Goal: Answer question/provide support: Share knowledge or assist other users

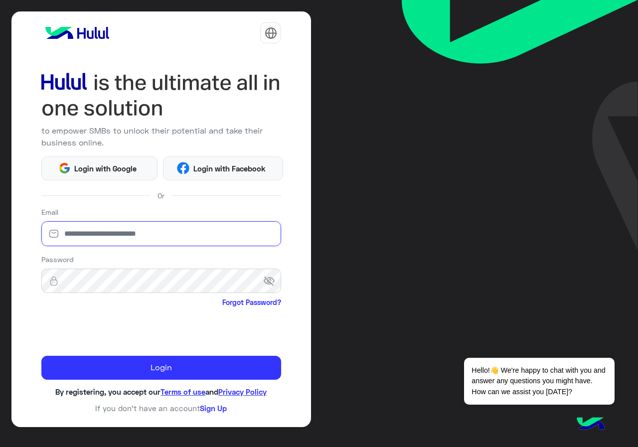
click at [160, 245] on input "email" at bounding box center [161, 233] width 240 height 25
type input "**********"
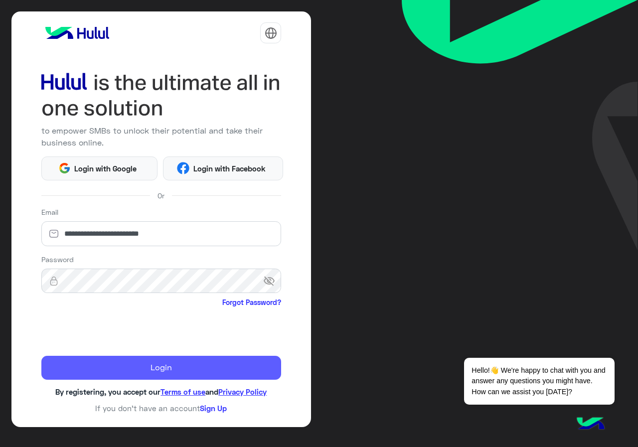
click at [144, 360] on button "Login" at bounding box center [161, 368] width 240 height 24
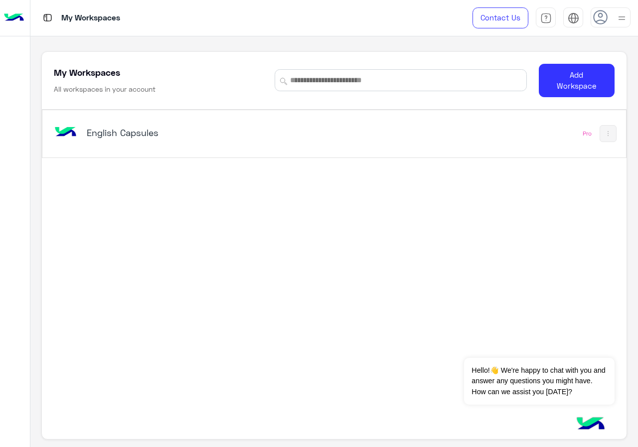
click at [204, 138] on h5 "English Capsules" at bounding box center [188, 133] width 203 height 12
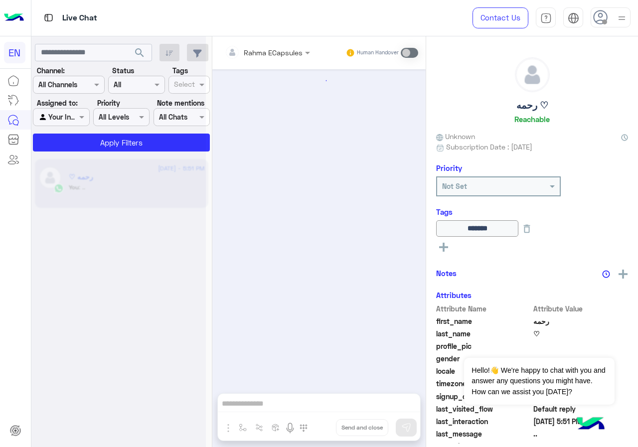
scroll to position [330, 0]
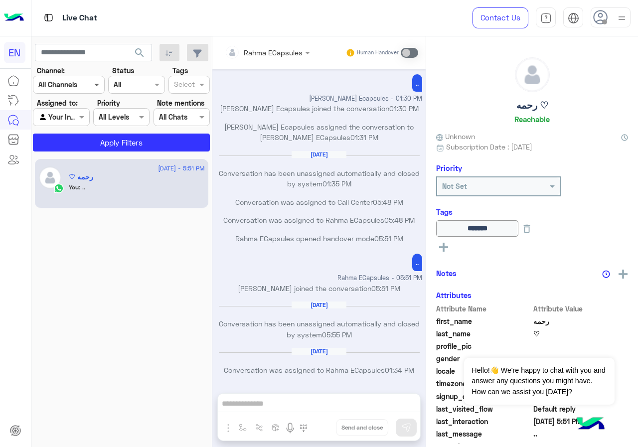
click at [101, 88] on span at bounding box center [98, 84] width 12 height 10
click at [87, 130] on div "WhatsApp" at bounding box center [69, 123] width 72 height 19
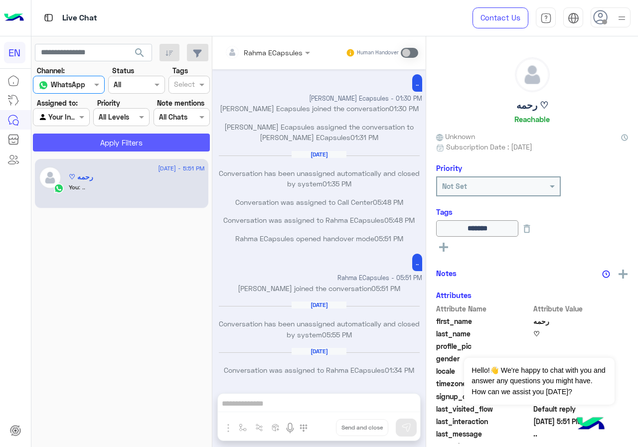
click at [89, 139] on button "Apply Filters" at bounding box center [121, 143] width 177 height 18
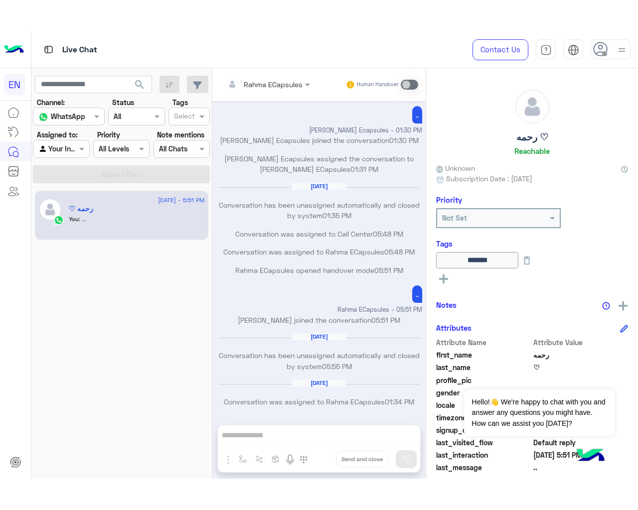
scroll to position [267, 0]
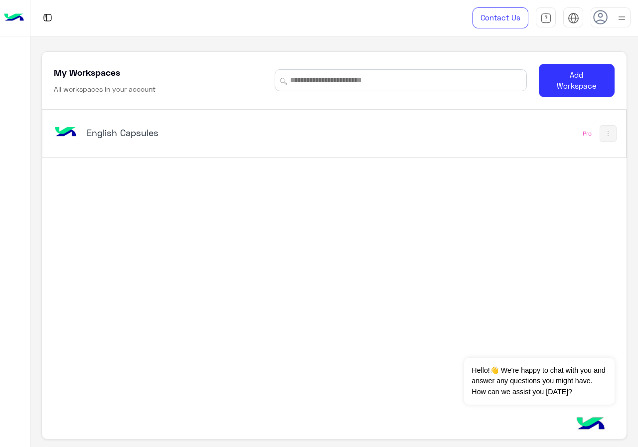
click at [280, 133] on h5 "English Capsules" at bounding box center [188, 133] width 203 height 12
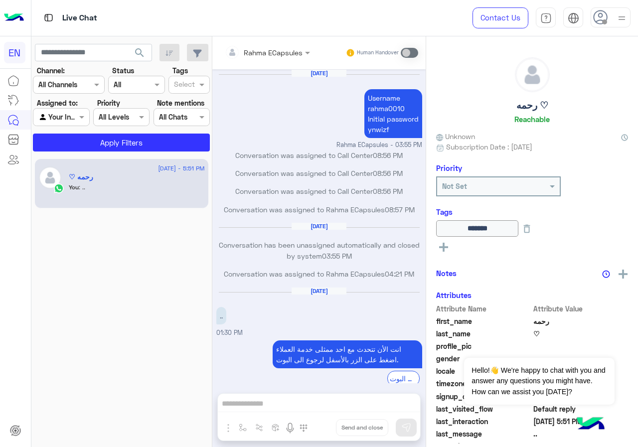
scroll to position [326, 0]
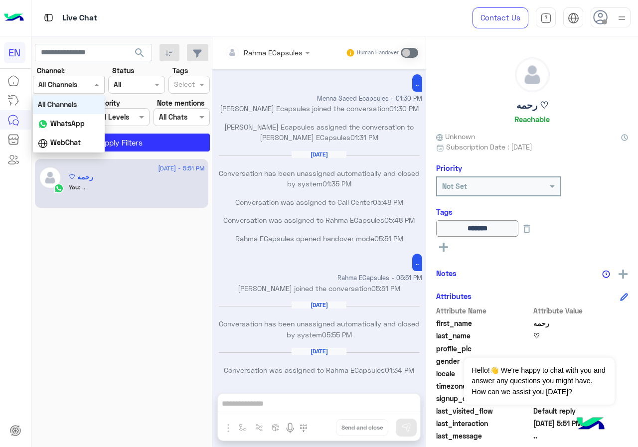
click at [71, 86] on input "text" at bounding box center [56, 85] width 36 height 10
click at [79, 123] on b "WhatsApp" at bounding box center [67, 123] width 34 height 8
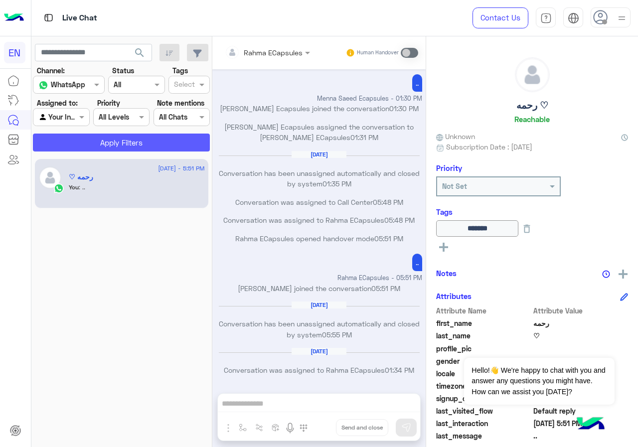
click at [90, 150] on button "Apply Filters" at bounding box center [121, 143] width 177 height 18
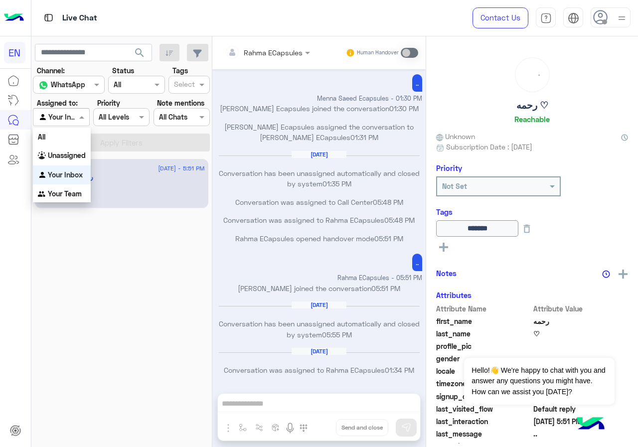
click at [79, 126] on div "Agent Filter Your Inbox" at bounding box center [61, 117] width 56 height 18
click at [68, 160] on div "Unassigned" at bounding box center [62, 155] width 58 height 19
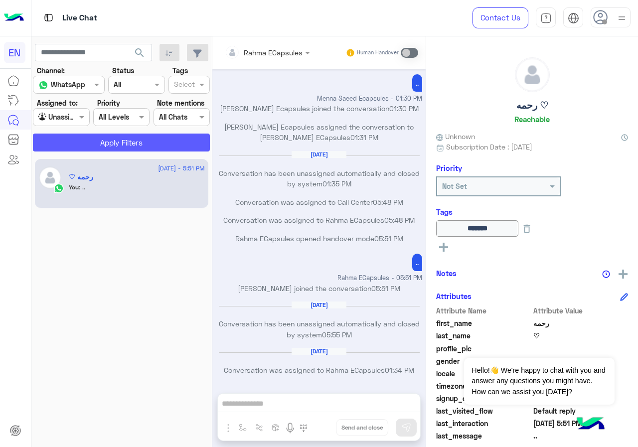
click at [92, 146] on button "Apply Filters" at bounding box center [121, 143] width 177 height 18
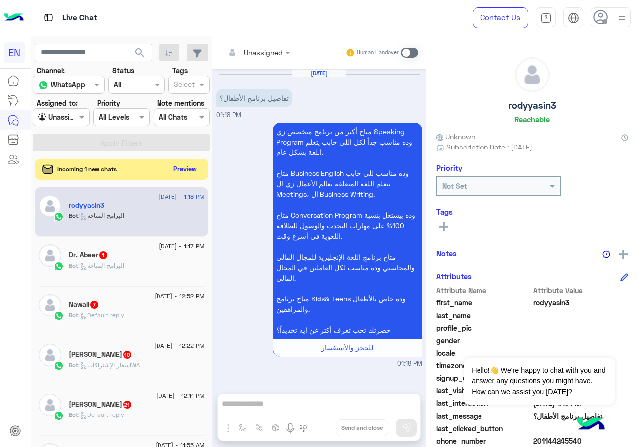
click at [180, 172] on button "Preview" at bounding box center [185, 168] width 31 height 13
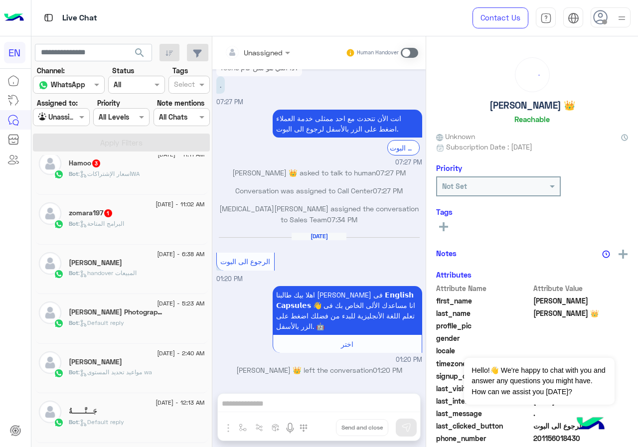
scroll to position [498, 0]
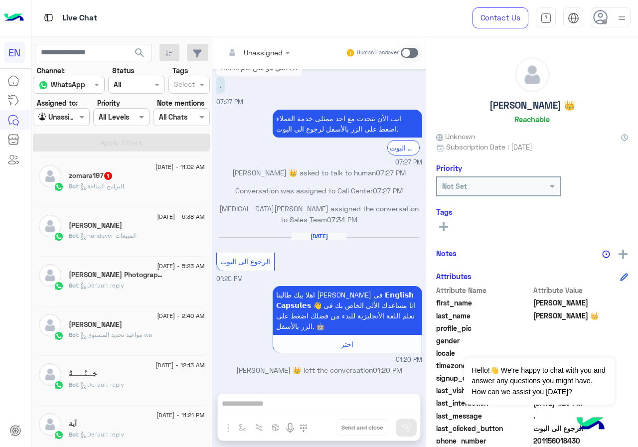
click at [63, 111] on div "Agent Filter Unassigned" at bounding box center [61, 117] width 56 height 18
click at [60, 199] on div "Your Team" at bounding box center [62, 193] width 58 height 19
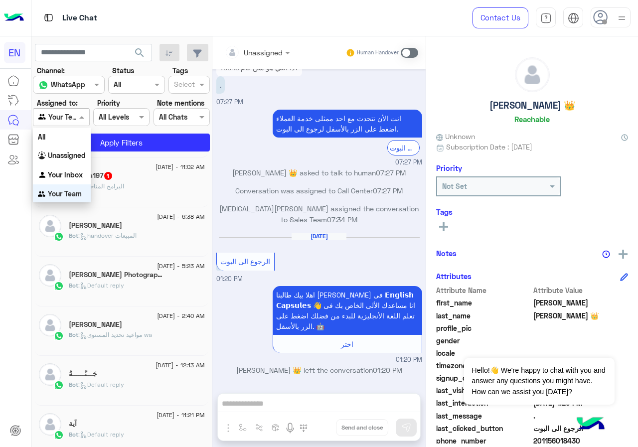
click at [77, 117] on span at bounding box center [83, 117] width 12 height 10
click at [73, 173] on b "Your Inbox" at bounding box center [65, 173] width 35 height 8
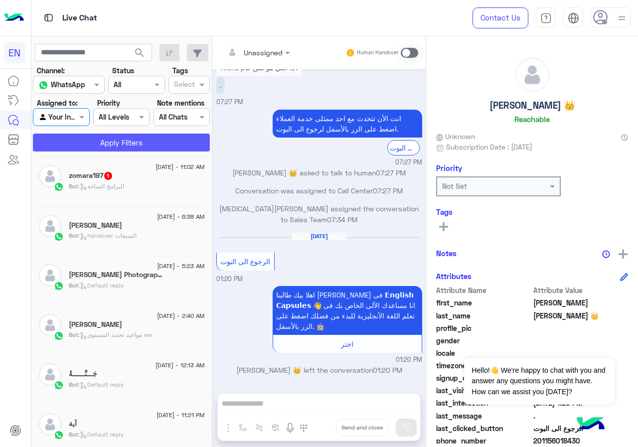
click at [87, 150] on button "Apply Filters" at bounding box center [121, 143] width 177 height 18
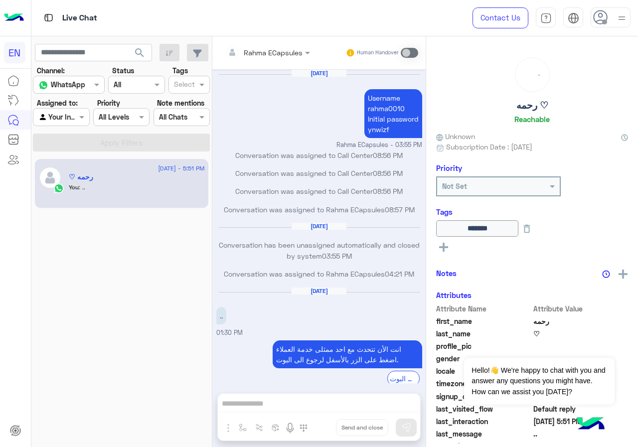
scroll to position [326, 0]
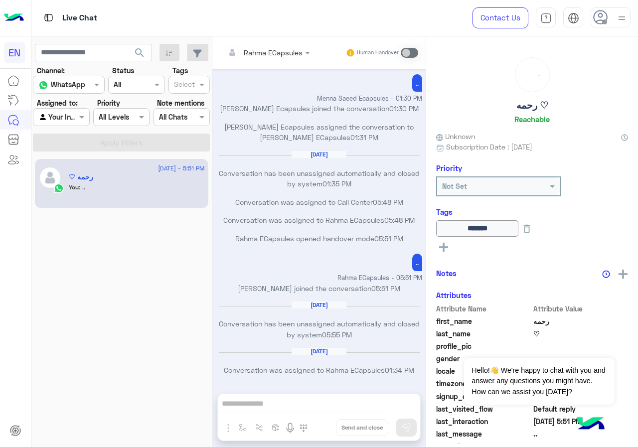
click at [67, 116] on div at bounding box center [60, 116] width 55 height 11
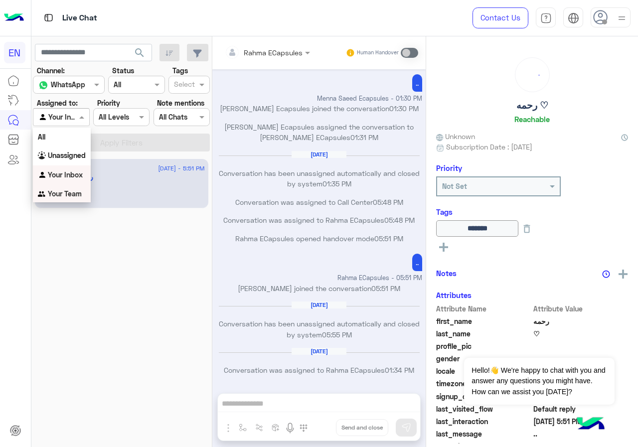
click at [65, 187] on div "Your Team" at bounding box center [62, 193] width 58 height 19
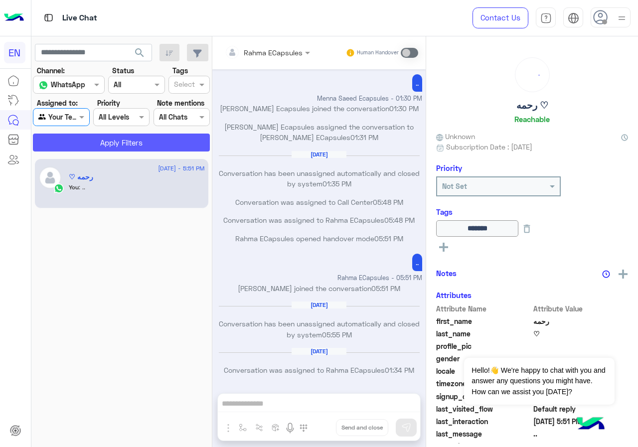
click at [90, 144] on button "Apply Filters" at bounding box center [121, 143] width 177 height 18
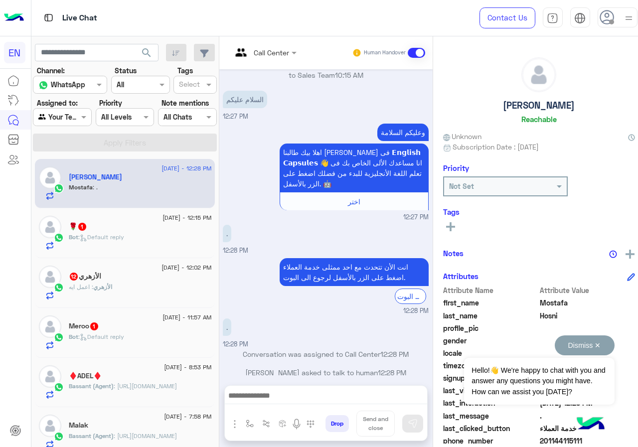
click at [598, 348] on button "Dismiss ✕" at bounding box center [585, 345] width 60 height 20
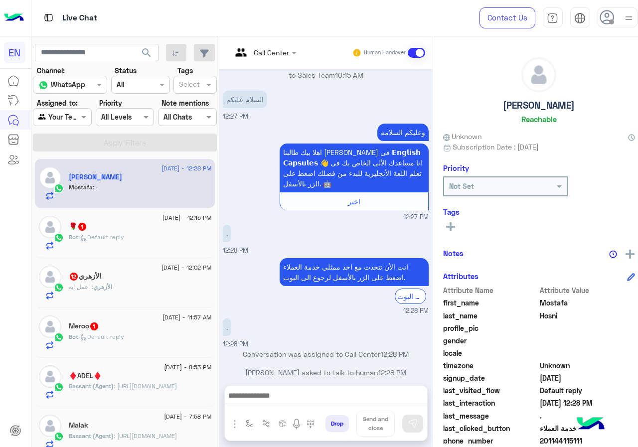
scroll to position [90, 0]
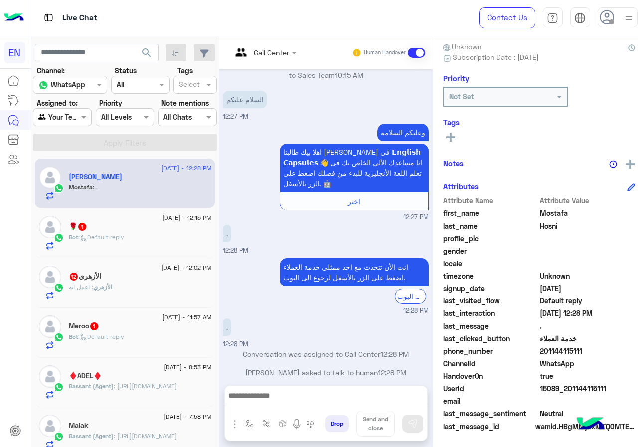
drag, startPoint x: 567, startPoint y: 350, endPoint x: 607, endPoint y: 349, distance: 39.9
click at [607, 349] on span "201144115111" at bounding box center [587, 351] width 95 height 10
copy span "01144115111"
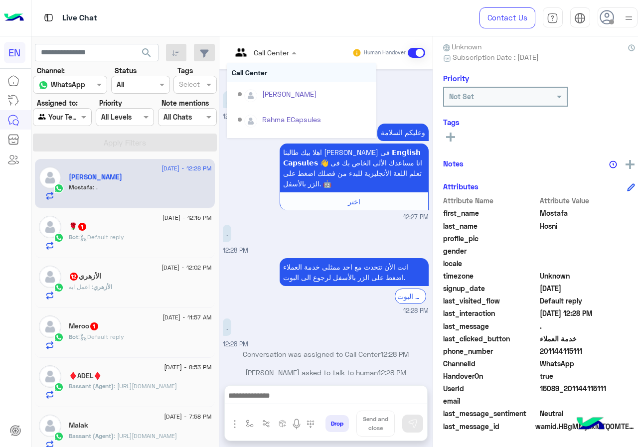
click at [272, 55] on input "text" at bounding box center [252, 52] width 40 height 10
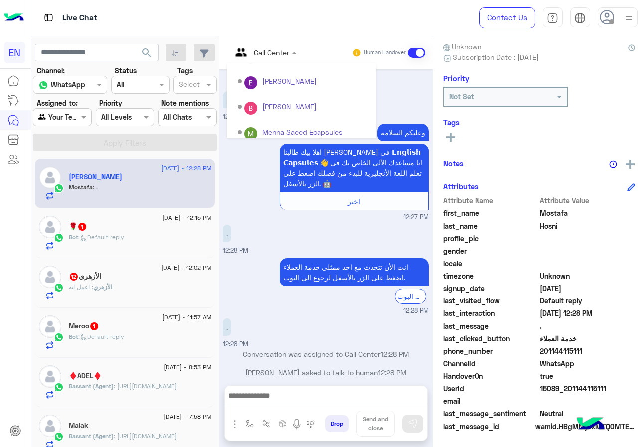
scroll to position [165, 0]
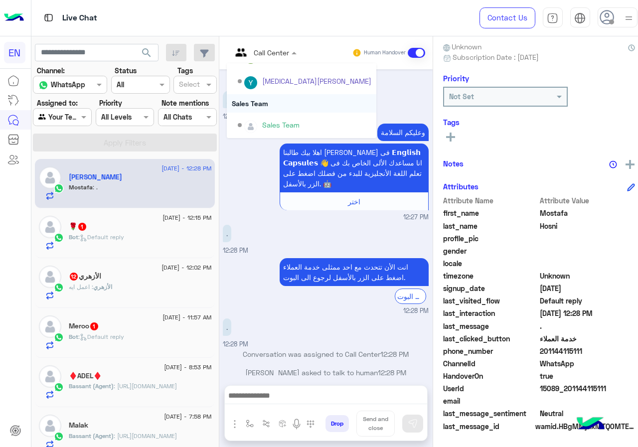
click at [301, 105] on div "Sales Team" at bounding box center [302, 103] width 150 height 18
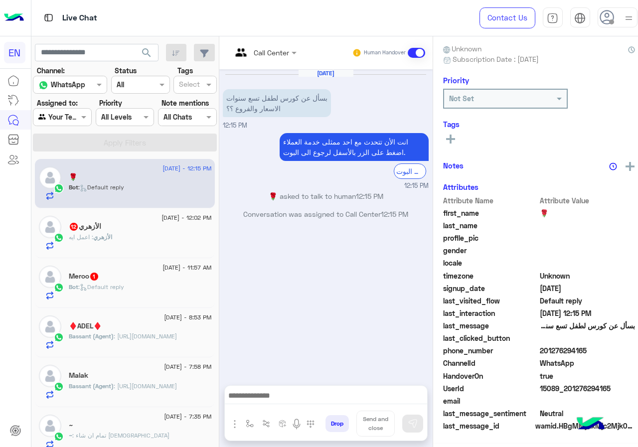
scroll to position [87, 0]
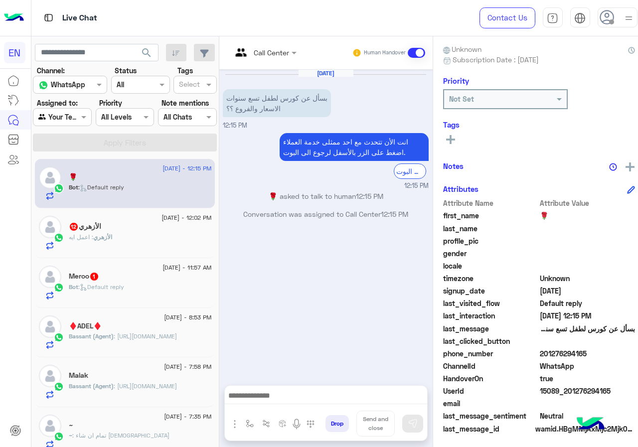
drag, startPoint x: 566, startPoint y: 353, endPoint x: 608, endPoint y: 353, distance: 41.9
click at [608, 353] on span "201276294165" at bounding box center [587, 353] width 95 height 10
copy span "01276294165"
click at [272, 54] on input "text" at bounding box center [252, 52] width 40 height 10
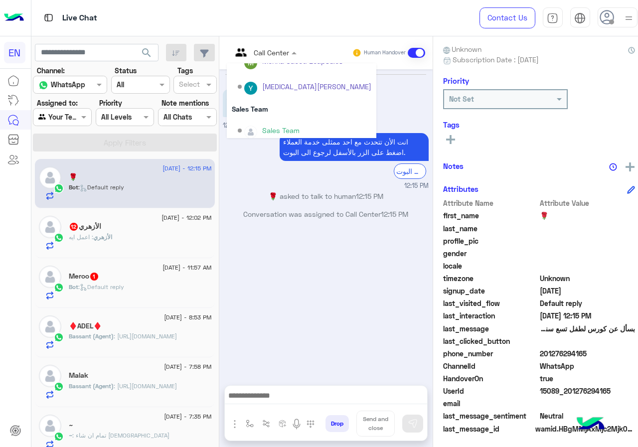
scroll to position [165, 0]
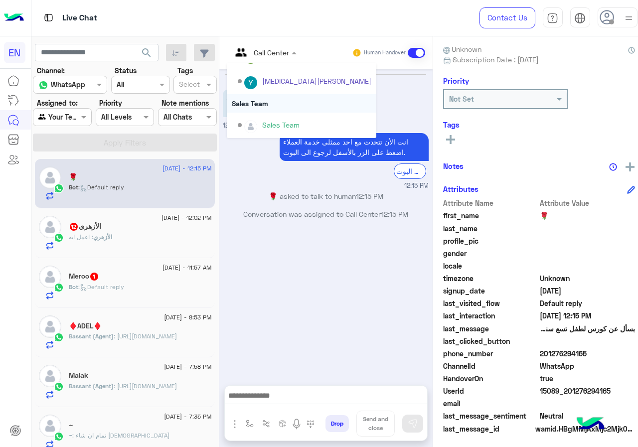
click at [294, 107] on div "Sales Team" at bounding box center [302, 103] width 150 height 18
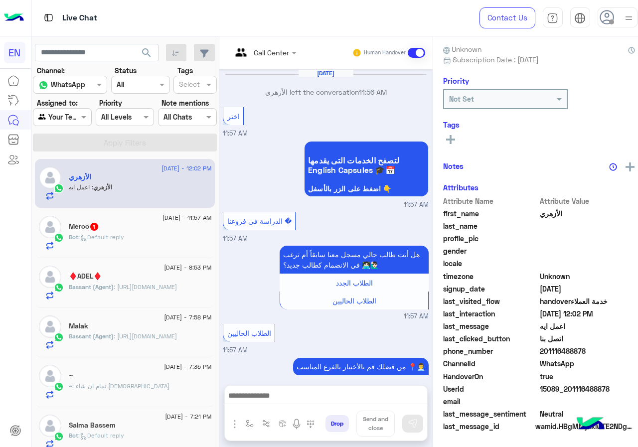
scroll to position [597, 0]
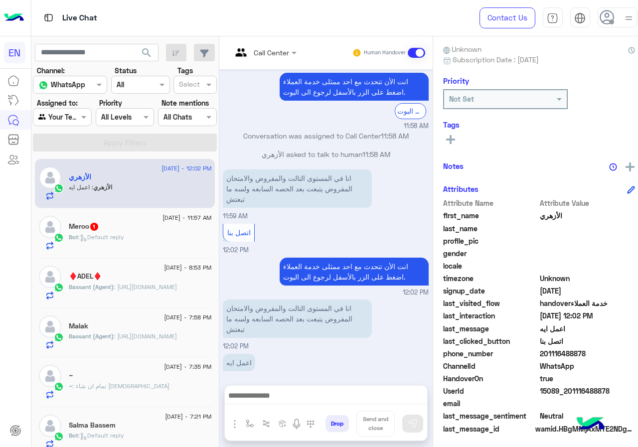
drag, startPoint x: 572, startPoint y: 351, endPoint x: 612, endPoint y: 353, distance: 39.9
click at [612, 353] on span "201116488878" at bounding box center [587, 353] width 95 height 10
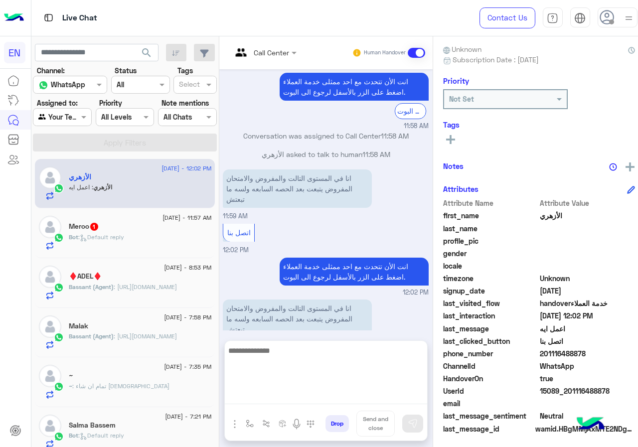
click at [307, 401] on textarea at bounding box center [326, 374] width 202 height 60
type textarea "*"
type textarea "**********"
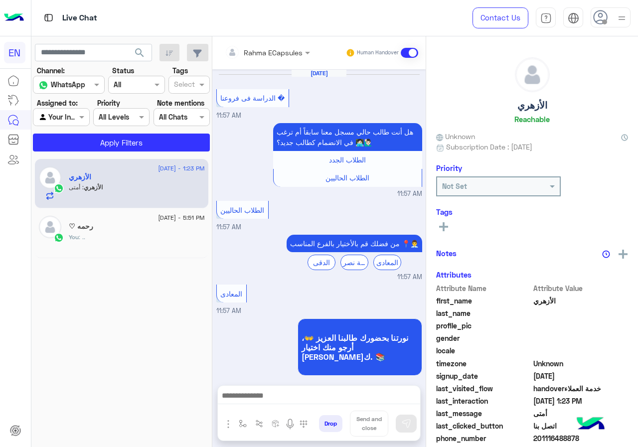
scroll to position [557, 0]
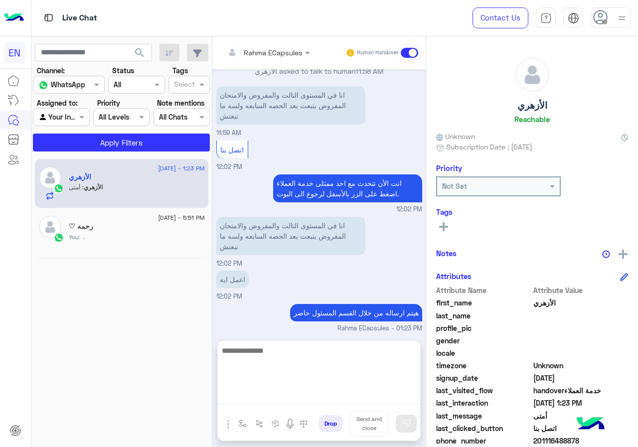
click at [324, 397] on textarea at bounding box center [319, 374] width 202 height 60
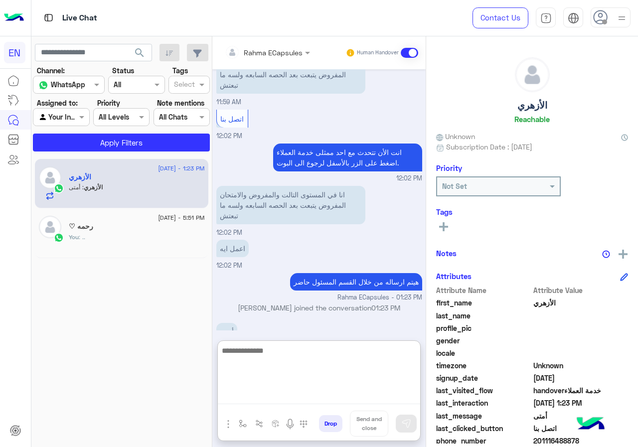
scroll to position [602, 0]
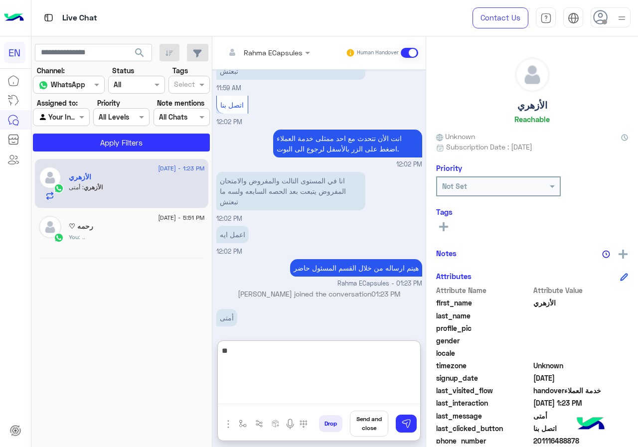
type textarea "*"
type textarea "**********"
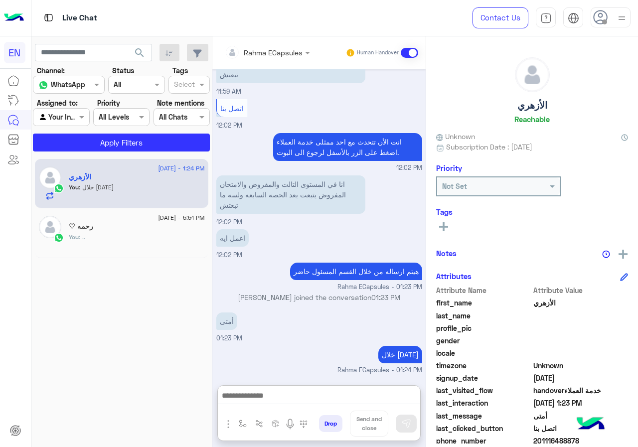
click at [260, 49] on input "text" at bounding box center [254, 52] width 58 height 10
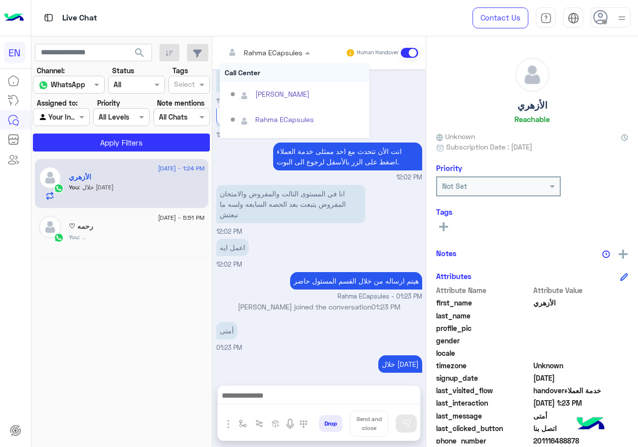
scroll to position [589, 0]
click at [264, 94] on div "Call Center" at bounding box center [295, 98] width 150 height 18
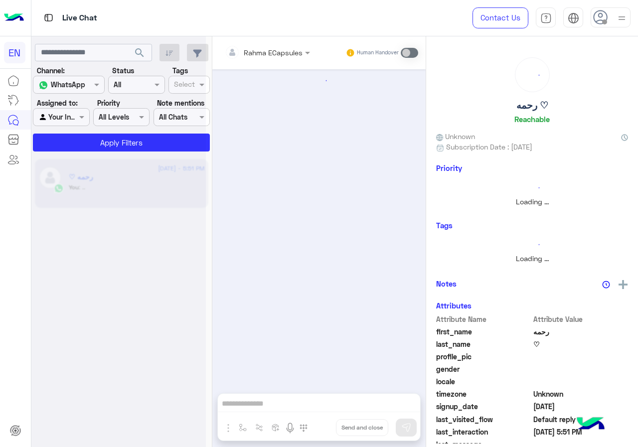
click at [71, 121] on div at bounding box center [118, 227] width 174 height 447
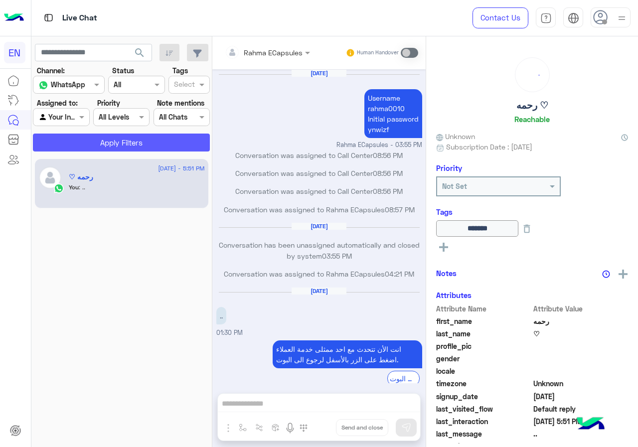
scroll to position [326, 0]
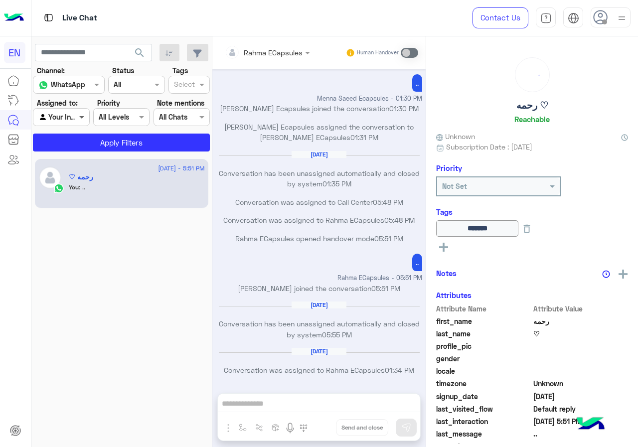
click at [83, 122] on span at bounding box center [83, 117] width 12 height 10
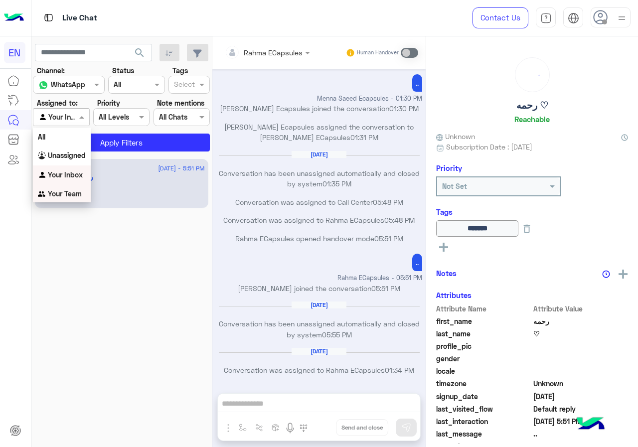
click at [65, 189] on b "Your Team" at bounding box center [65, 193] width 34 height 8
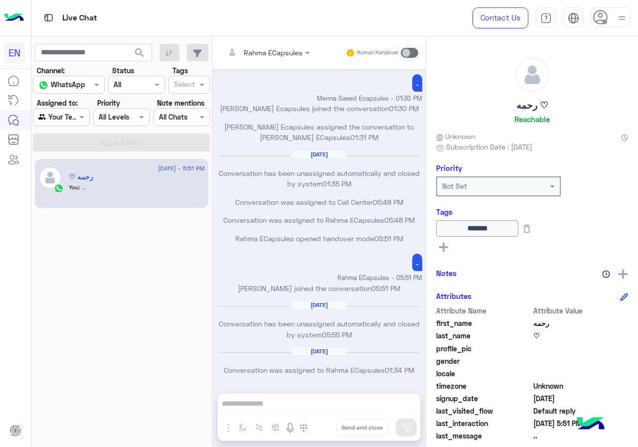
click at [136, 75] on div "Status Channel All" at bounding box center [136, 79] width 56 height 28
click at [143, 59] on button "search" at bounding box center [140, 54] width 24 height 21
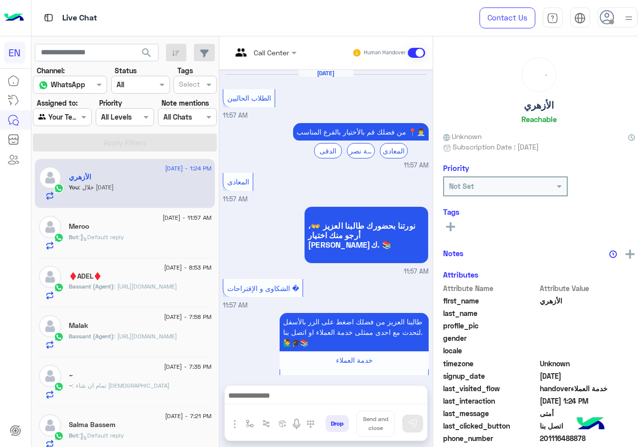
scroll to position [495, 0]
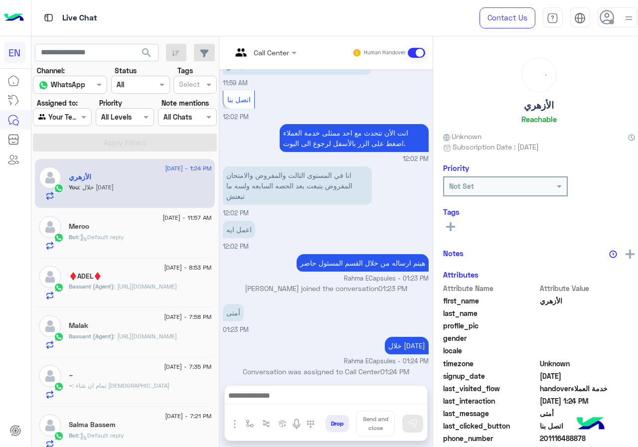
click at [142, 255] on div "[DATE] - 11:57 AM Meroo Bot : Default reply" at bounding box center [125, 233] width 180 height 50
click at [147, 241] on div "Bot : Default reply" at bounding box center [140, 241] width 143 height 17
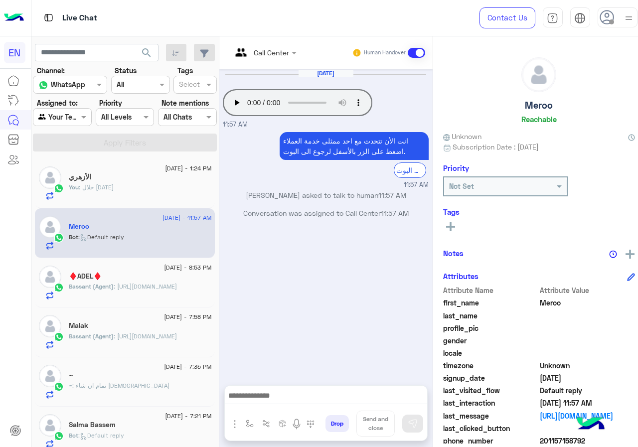
scroll to position [90, 0]
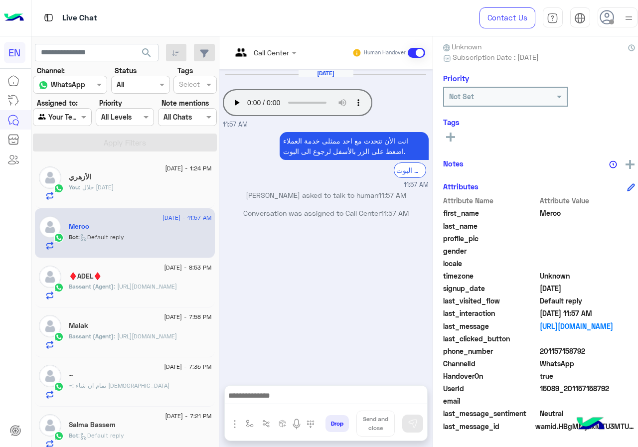
drag, startPoint x: 567, startPoint y: 354, endPoint x: 620, endPoint y: 350, distance: 53.5
click at [620, 350] on span "201157158792" at bounding box center [587, 351] width 95 height 10
copy span "01157158792"
click at [272, 50] on input "text" at bounding box center [252, 52] width 40 height 10
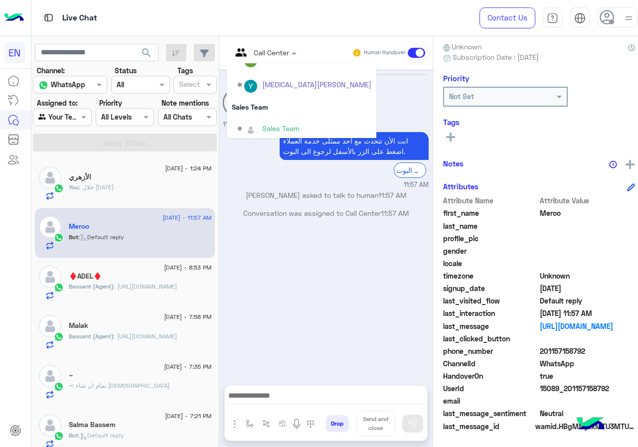
scroll to position [165, 0]
click at [298, 100] on div "Sales Team" at bounding box center [302, 103] width 150 height 18
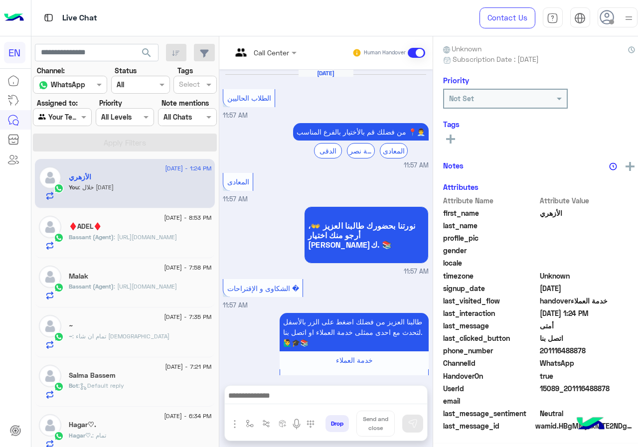
scroll to position [495, 0]
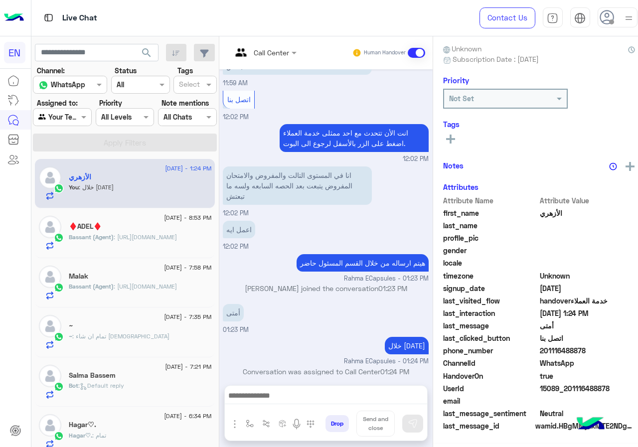
click at [161, 233] on p "Bassant (Agent) : [URL][DOMAIN_NAME]" at bounding box center [123, 237] width 108 height 9
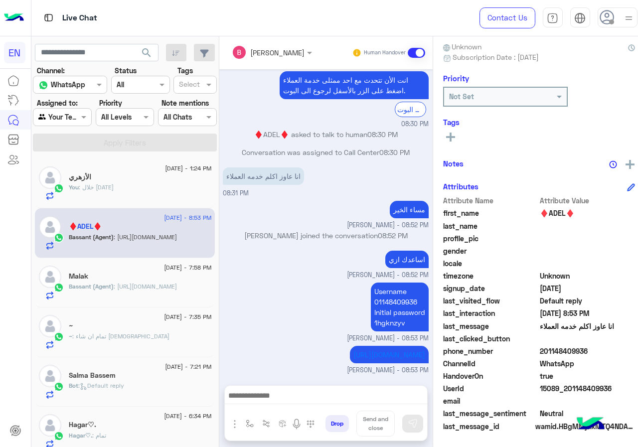
click at [117, 337] on div "~ : تمام ان شاء [DEMOGRAPHIC_DATA]" at bounding box center [140, 340] width 143 height 17
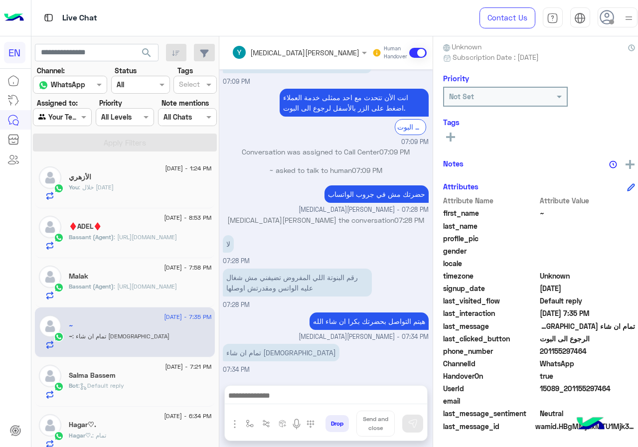
click at [163, 235] on p "Bassant (Agent) : [URL][DOMAIN_NAME]" at bounding box center [123, 237] width 108 height 9
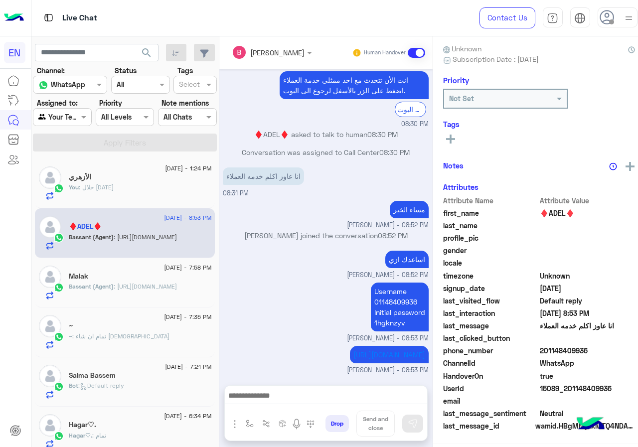
click at [81, 110] on div "Agent Filter Your Team" at bounding box center [62, 117] width 59 height 18
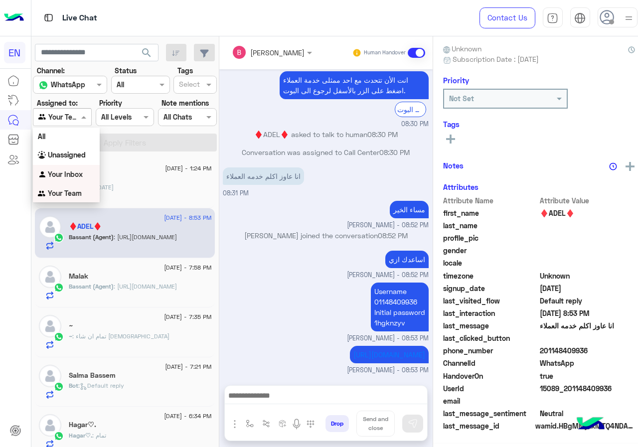
click at [72, 172] on b "Your Inbox" at bounding box center [65, 174] width 35 height 8
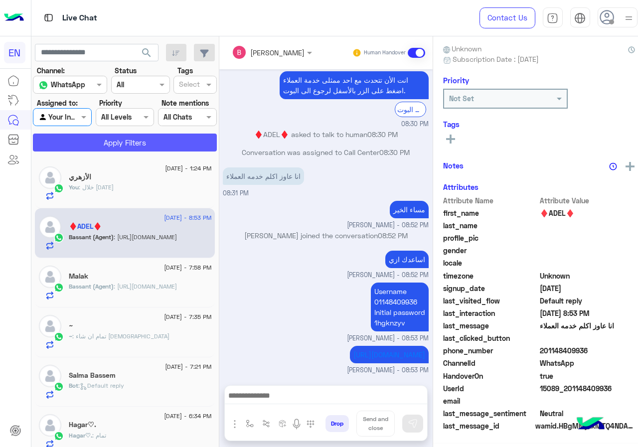
click at [97, 143] on button "Apply Filters" at bounding box center [125, 143] width 184 height 18
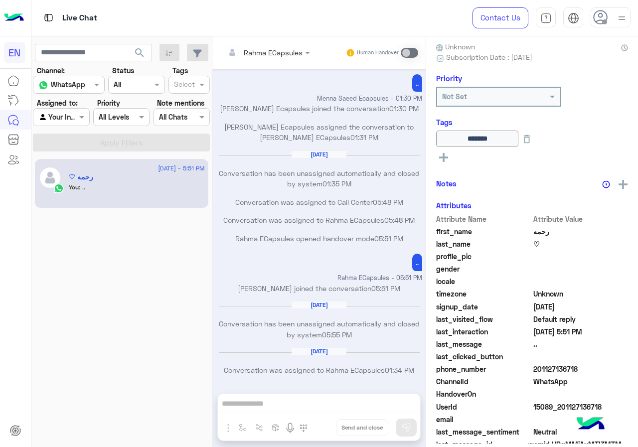
click at [52, 121] on input "text" at bounding box center [49, 117] width 23 height 10
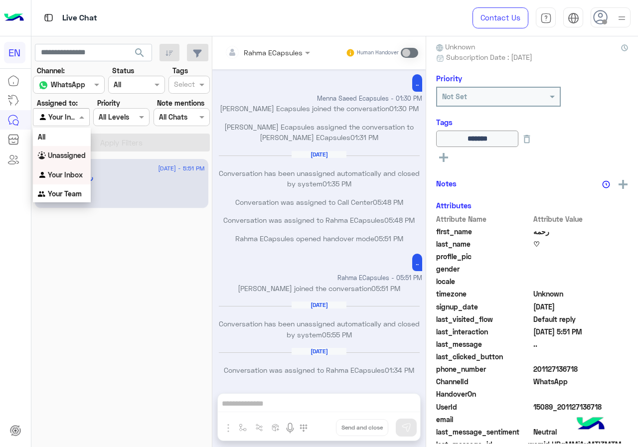
click at [64, 155] on b "Unassigned" at bounding box center [67, 155] width 38 height 8
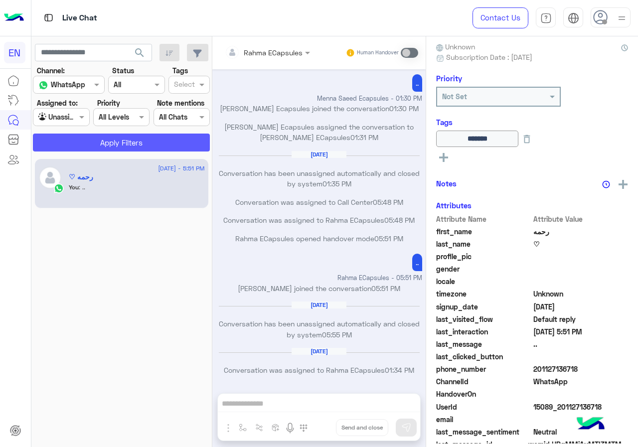
click at [122, 146] on button "Apply Filters" at bounding box center [121, 143] width 177 height 18
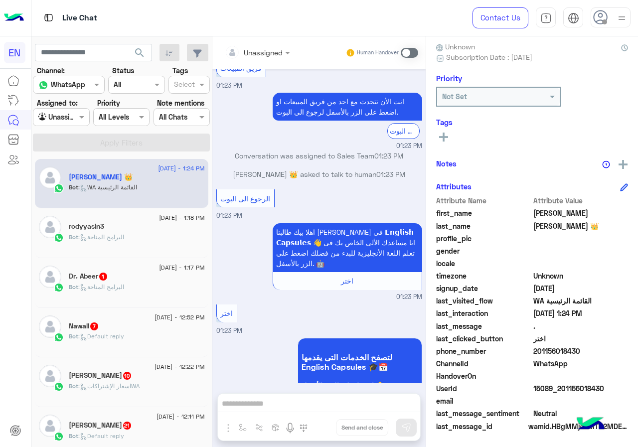
drag, startPoint x: 537, startPoint y: 348, endPoint x: 611, endPoint y: 348, distance: 73.8
click at [611, 348] on span "201156018430" at bounding box center [580, 351] width 95 height 10
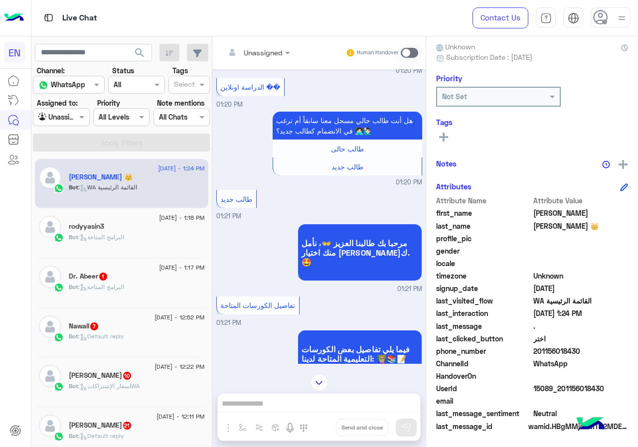
click at [277, 48] on div at bounding box center [257, 51] width 75 height 11
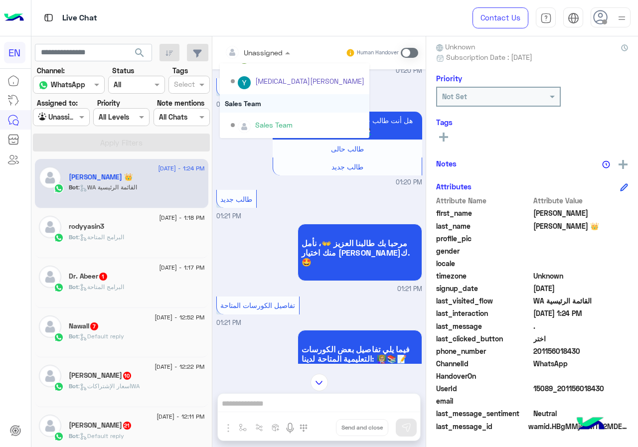
click at [276, 107] on div "Sales Team" at bounding box center [295, 103] width 150 height 18
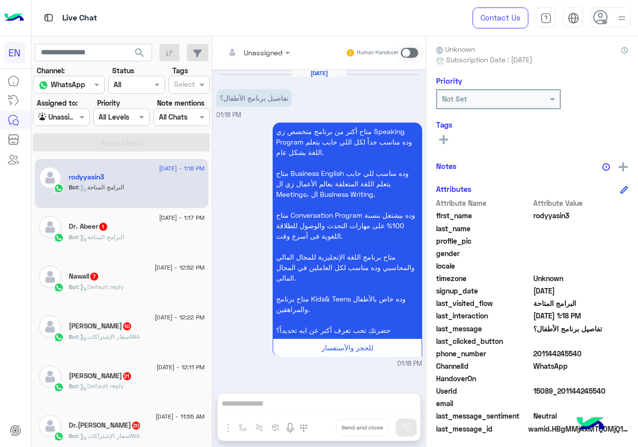
drag, startPoint x: 536, startPoint y: 351, endPoint x: 637, endPoint y: 351, distance: 101.7
click at [637, 351] on div "rodyyasin3 Reachable Unknown Subscription Date : [DATE] Priority Not Set Tags S…" at bounding box center [532, 239] width 212 height 407
copy span "01144245540"
click at [250, 53] on input "text" at bounding box center [245, 52] width 40 height 10
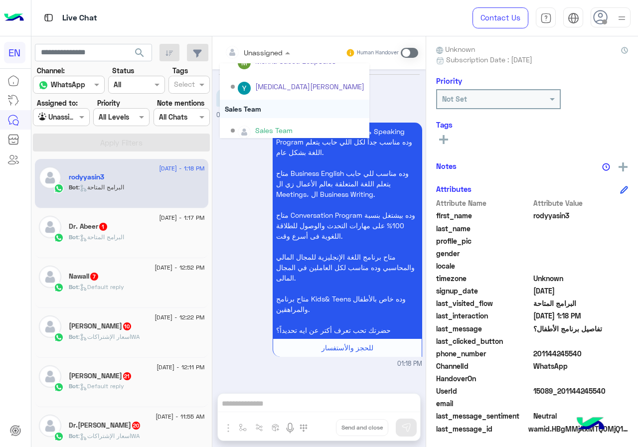
scroll to position [165, 0]
click at [257, 105] on div "Sales Team" at bounding box center [295, 103] width 150 height 18
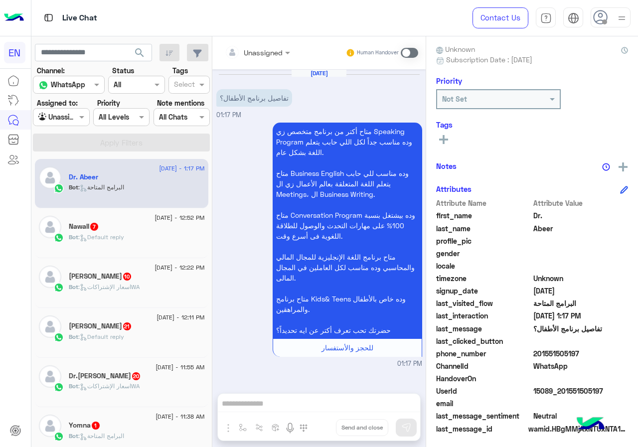
scroll to position [90, 0]
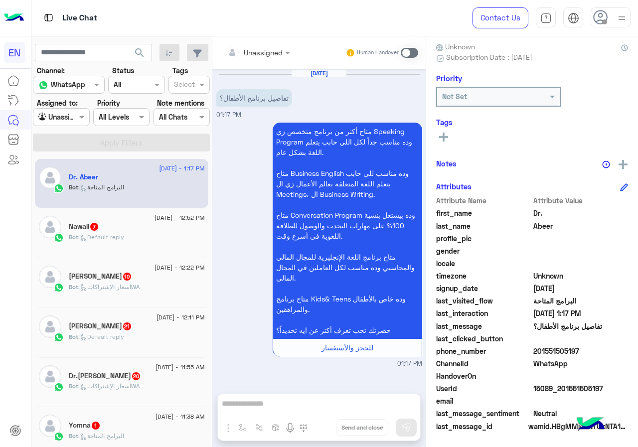
drag, startPoint x: 536, startPoint y: 354, endPoint x: 586, endPoint y: 348, distance: 50.3
click at [586, 348] on span "201551505197" at bounding box center [580, 351] width 95 height 10
drag, startPoint x: 551, startPoint y: 352, endPoint x: 450, endPoint y: 238, distance: 153.2
click at [450, 238] on span "profile_pic" at bounding box center [483, 238] width 95 height 10
drag, startPoint x: 534, startPoint y: 349, endPoint x: 592, endPoint y: 347, distance: 57.3
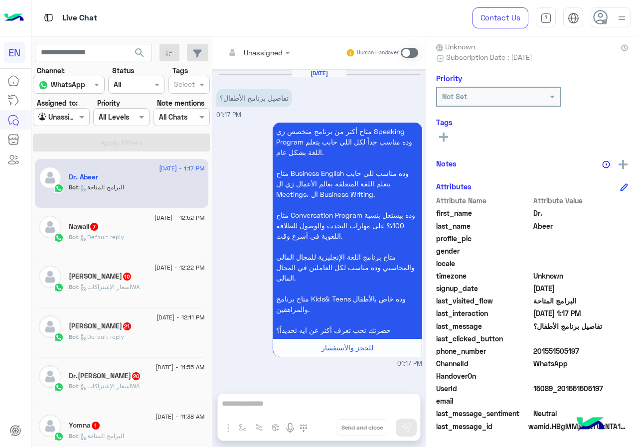
click at [592, 347] on span "201551505197" at bounding box center [580, 351] width 95 height 10
copy span "01551505197"
click at [282, 57] on div "Unassigned" at bounding box center [263, 52] width 39 height 10
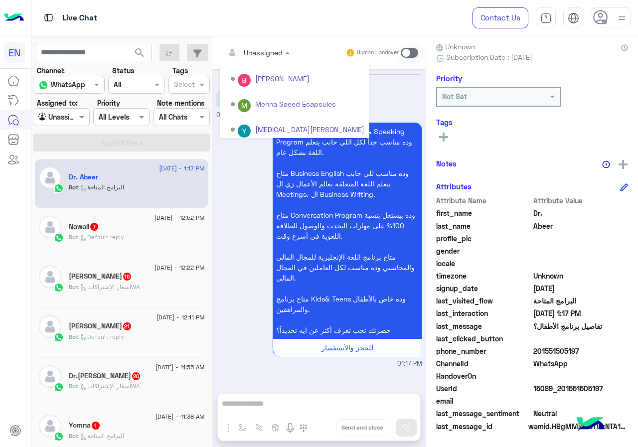
scroll to position [165, 0]
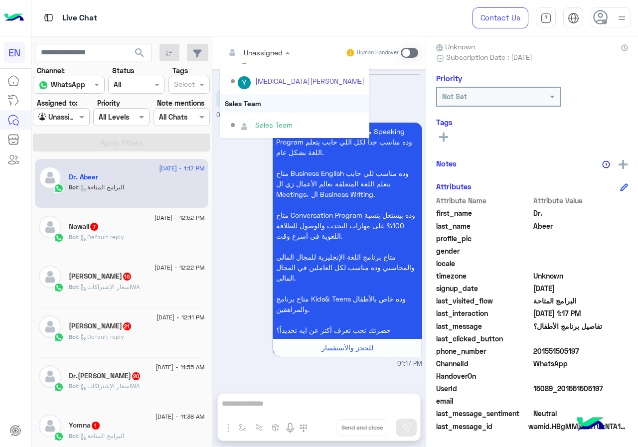
click at [274, 100] on div "Sales Team" at bounding box center [295, 103] width 150 height 18
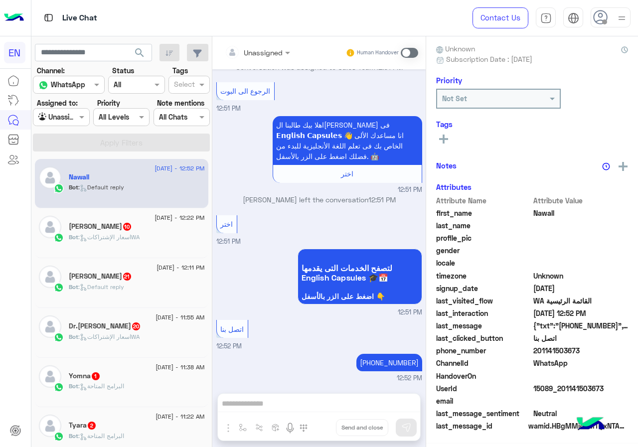
scroll to position [87, 0]
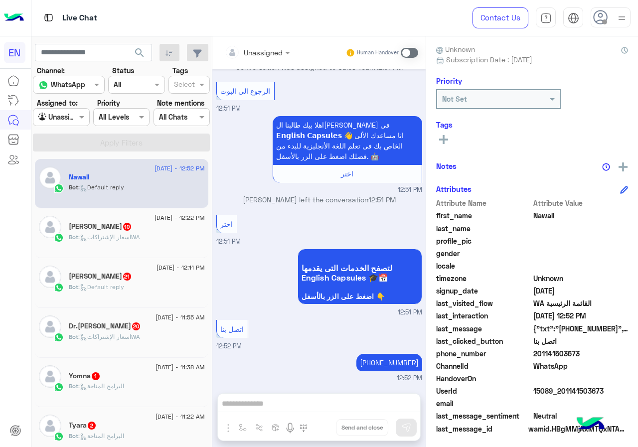
drag, startPoint x: 535, startPoint y: 352, endPoint x: 637, endPoint y: 352, distance: 102.2
click at [637, 352] on div "Nawall Reachable Unknown Subscription Date : [DATE] Priority Not Set Tags See A…" at bounding box center [532, 239] width 212 height 407
copy span "01141503673"
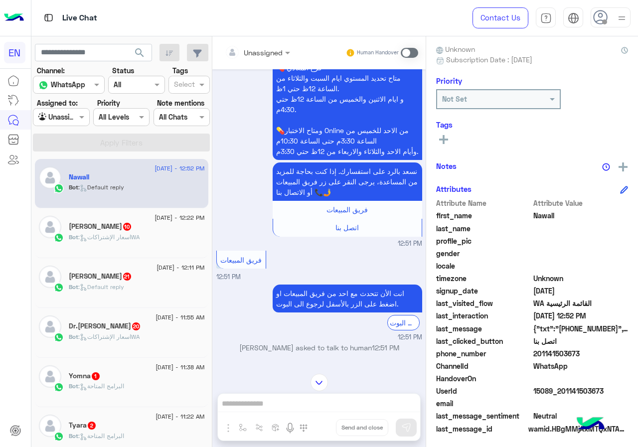
scroll to position [615, 0]
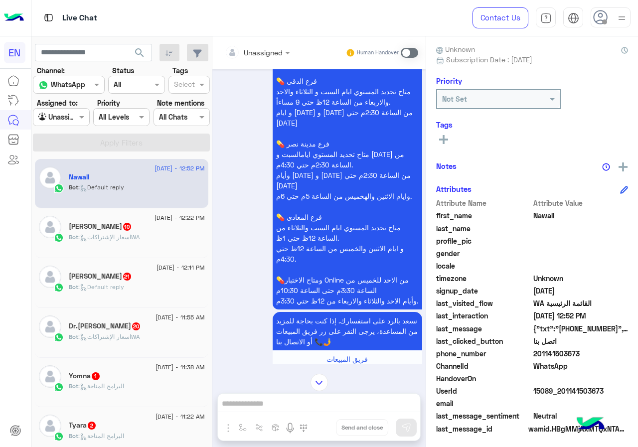
click at [453, 141] on div "See All" at bounding box center [532, 139] width 192 height 12
click at [449, 136] on button at bounding box center [443, 139] width 15 height 12
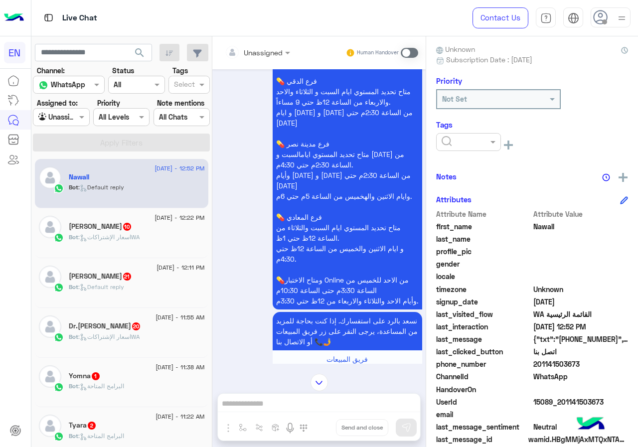
click at [455, 145] on input "text" at bounding box center [457, 142] width 30 height 10
click at [463, 168] on span "Solved" at bounding box center [452, 166] width 22 height 8
click at [476, 171] on div "Notes" at bounding box center [532, 176] width 192 height 12
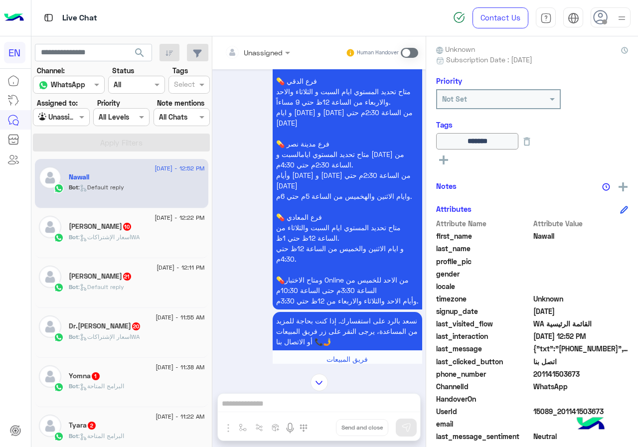
click at [248, 48] on input "text" at bounding box center [245, 52] width 40 height 10
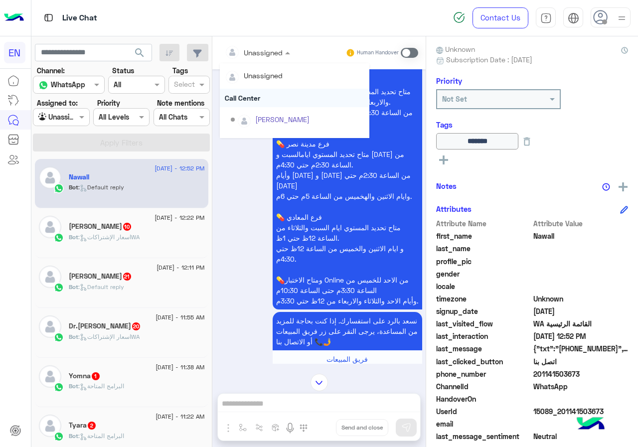
click at [260, 101] on div "Call Center" at bounding box center [295, 98] width 150 height 18
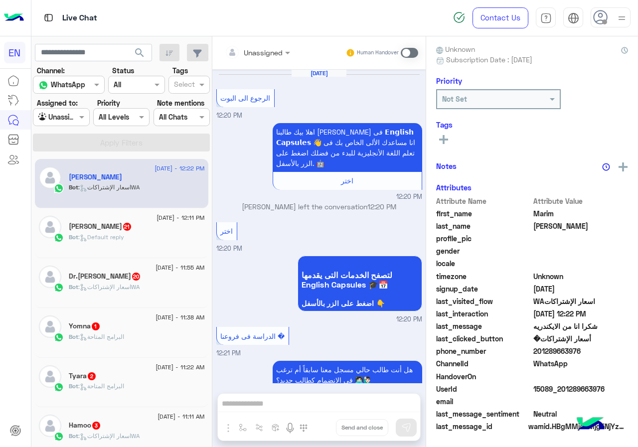
scroll to position [780, 0]
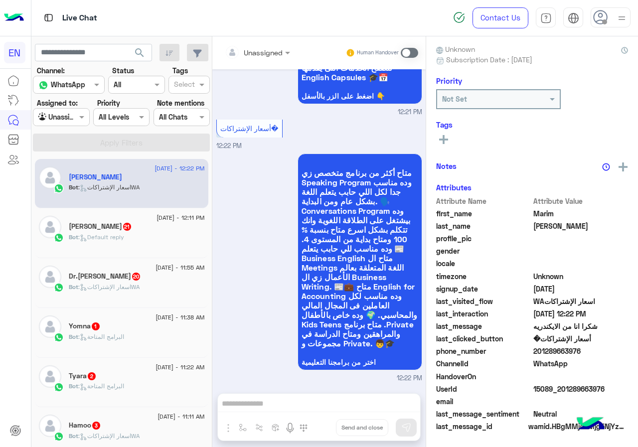
drag, startPoint x: 537, startPoint y: 353, endPoint x: 603, endPoint y: 353, distance: 65.3
click at [603, 353] on span "201289663976" at bounding box center [580, 351] width 95 height 10
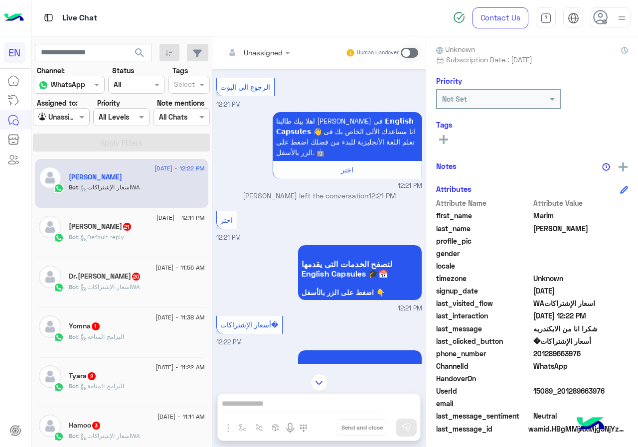
scroll to position [531, 0]
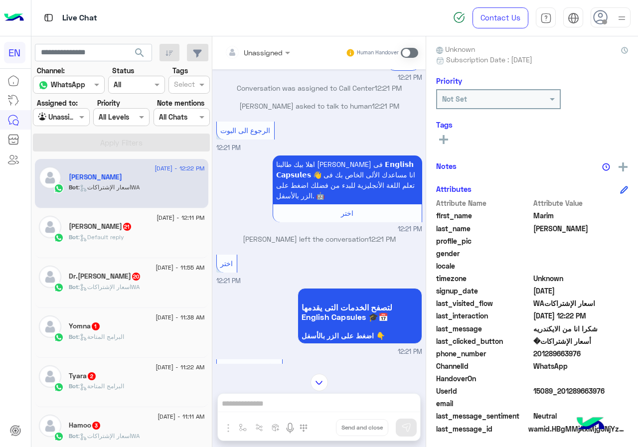
click at [256, 50] on input "text" at bounding box center [245, 52] width 40 height 10
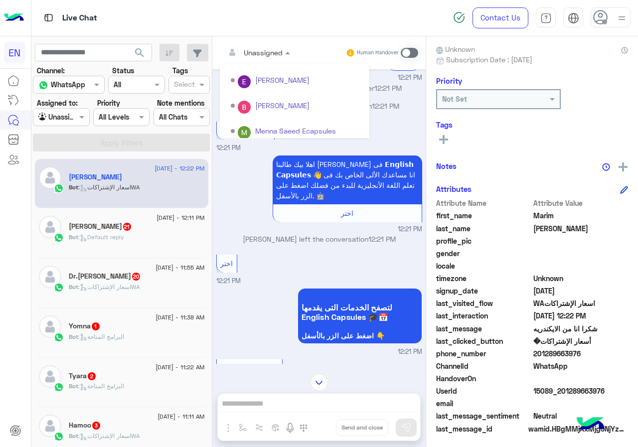
scroll to position [165, 0]
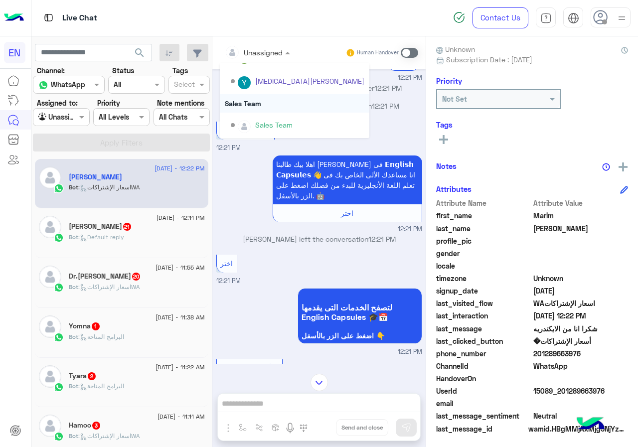
click at [253, 107] on div "Sales Team" at bounding box center [295, 103] width 150 height 18
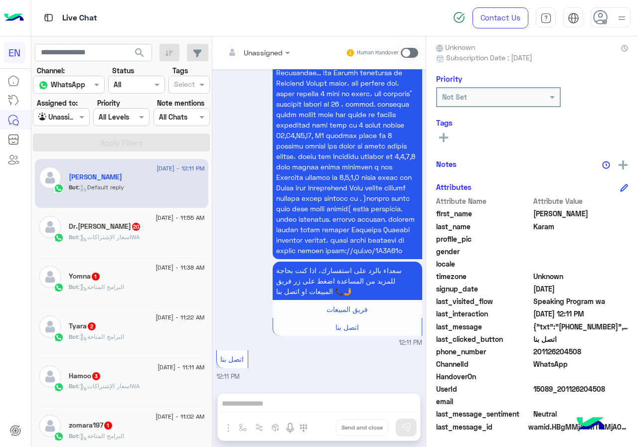
scroll to position [90, 0]
drag, startPoint x: 536, startPoint y: 349, endPoint x: 591, endPoint y: 355, distance: 55.1
click at [591, 355] on span "201126204508" at bounding box center [580, 351] width 95 height 10
copy span "01126204508"
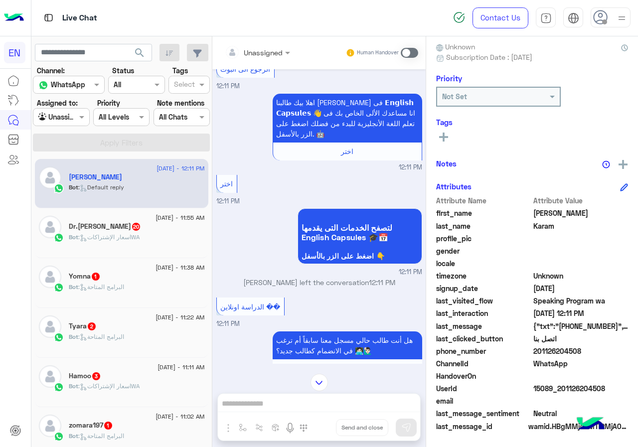
scroll to position [154, 0]
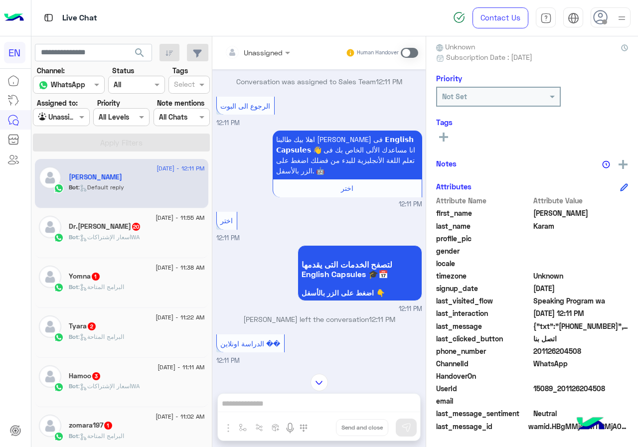
click at [273, 55] on div at bounding box center [257, 51] width 75 height 11
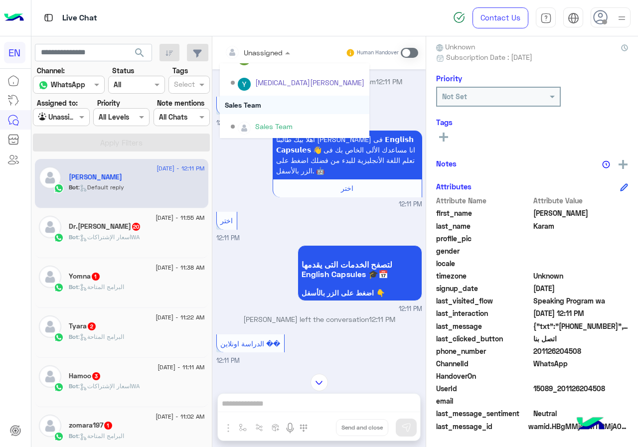
scroll to position [165, 0]
click at [279, 100] on div "Sales Team" at bounding box center [295, 103] width 150 height 18
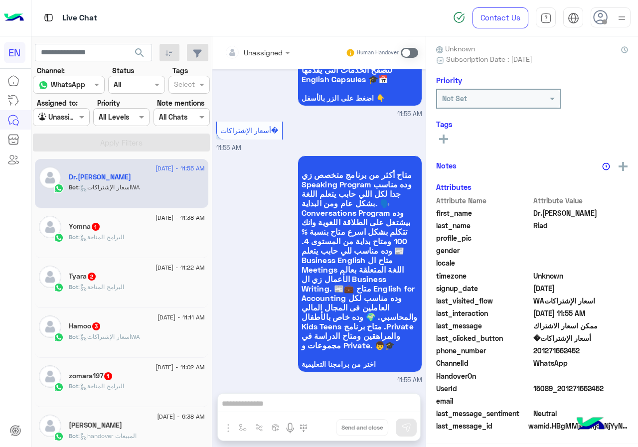
scroll to position [87, 0]
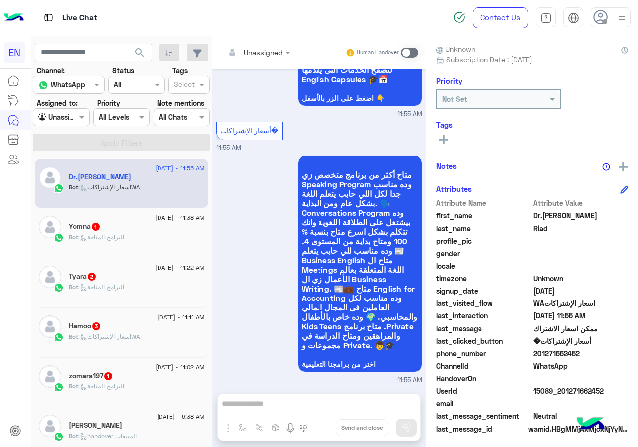
drag, startPoint x: 537, startPoint y: 350, endPoint x: 594, endPoint y: 351, distance: 56.8
click at [594, 351] on span "201271662452" at bounding box center [580, 353] width 95 height 10
copy span "01271662452"
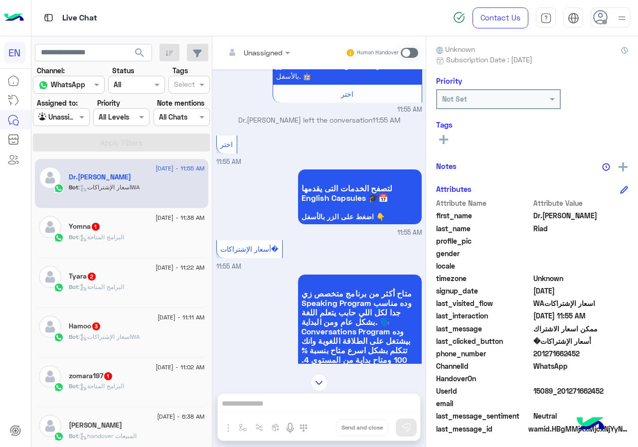
scroll to position [747, 0]
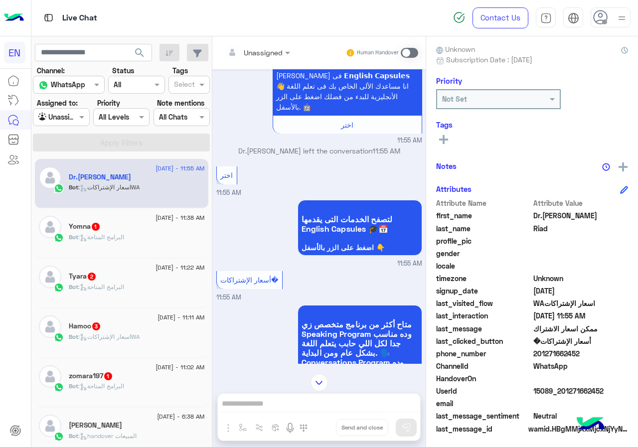
click at [250, 31] on div "Live Chat" at bounding box center [233, 18] width 405 height 36
click at [254, 48] on input "text" at bounding box center [245, 52] width 40 height 10
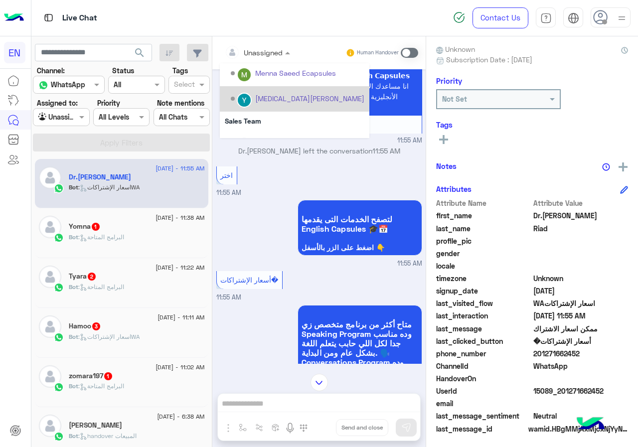
scroll to position [165, 0]
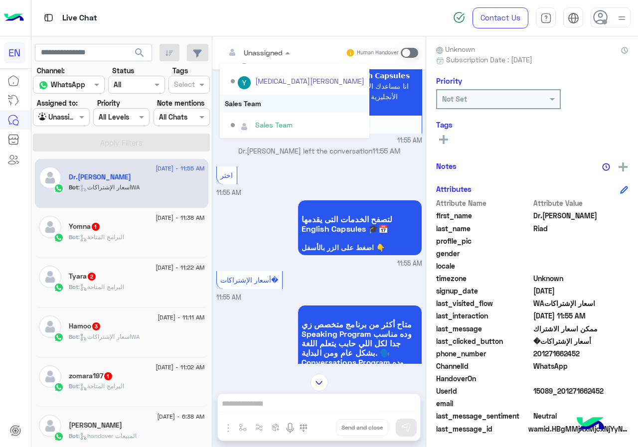
click at [267, 107] on div "Sales Team" at bounding box center [295, 103] width 150 height 18
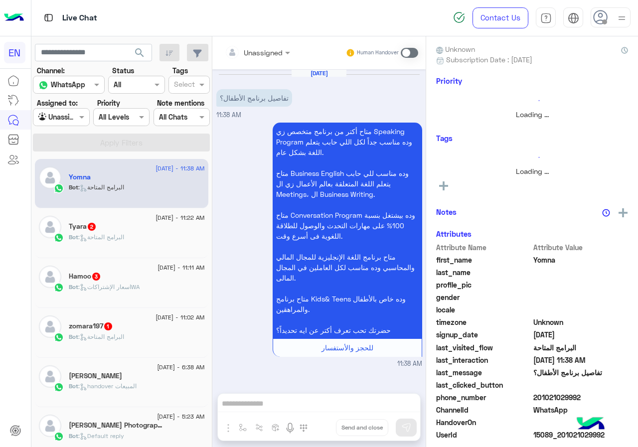
scroll to position [87, 0]
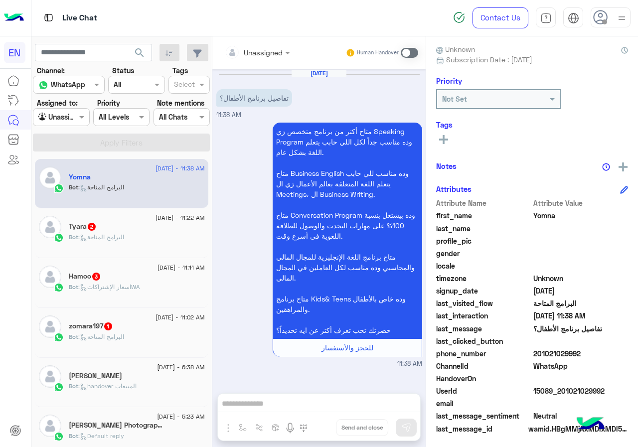
drag, startPoint x: 536, startPoint y: 351, endPoint x: 613, endPoint y: 350, distance: 77.2
click at [613, 350] on span "201021029992" at bounding box center [580, 353] width 95 height 10
copy span "01021029992"
click at [268, 48] on div at bounding box center [257, 51] width 75 height 11
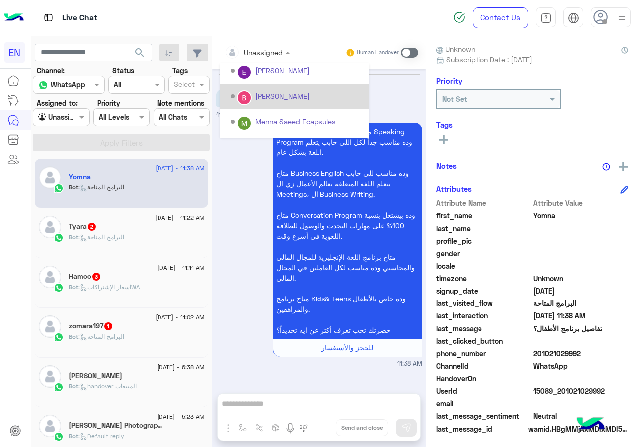
scroll to position [165, 0]
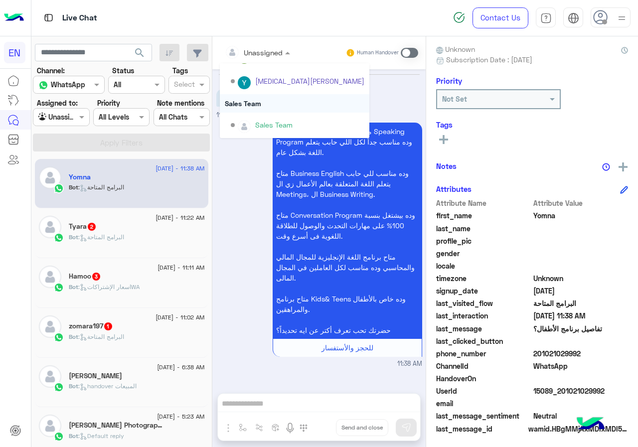
click at [266, 108] on div "Sales Team" at bounding box center [295, 103] width 150 height 18
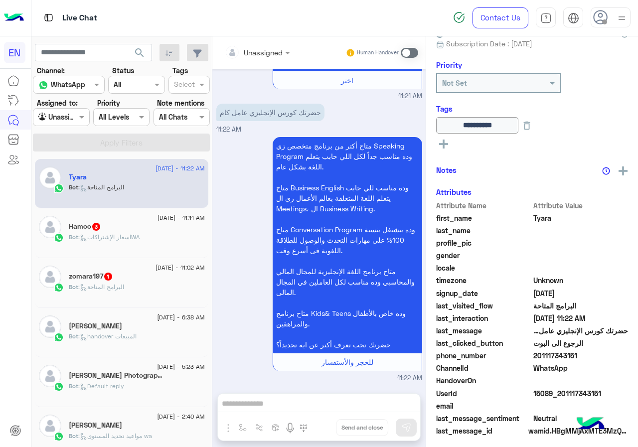
scroll to position [108, 0]
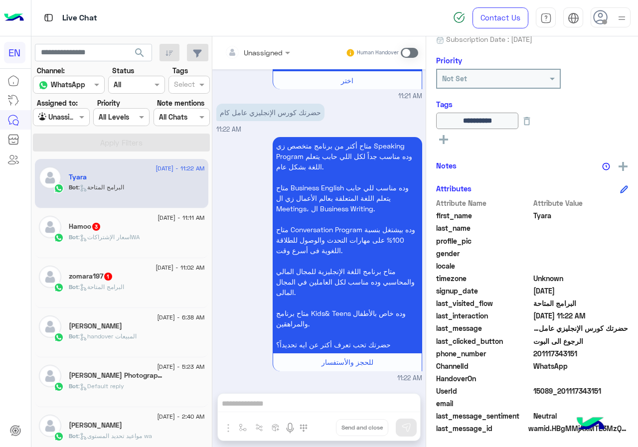
drag, startPoint x: 534, startPoint y: 352, endPoint x: 610, endPoint y: 351, distance: 75.8
click at [610, 351] on span "201117343151" at bounding box center [580, 353] width 95 height 10
copy span "01117343151"
click at [281, 65] on div "Unassigned Human Handover" at bounding box center [318, 52] width 213 height 33
click at [270, 47] on div at bounding box center [257, 51] width 75 height 11
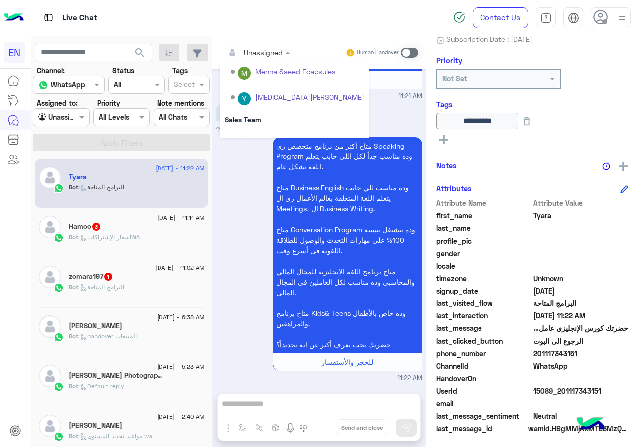
scroll to position [165, 0]
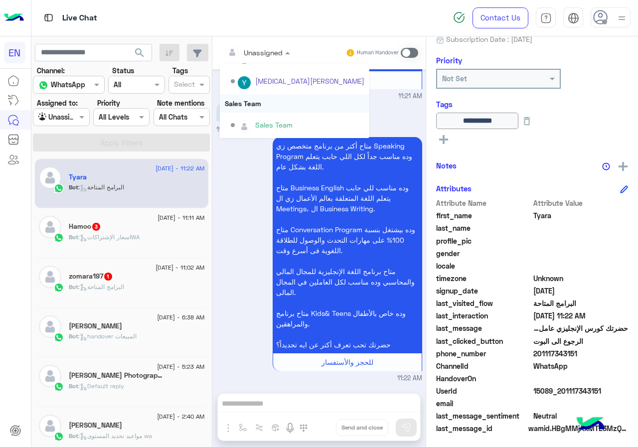
click at [264, 101] on div "Sales Team" at bounding box center [295, 103] width 150 height 18
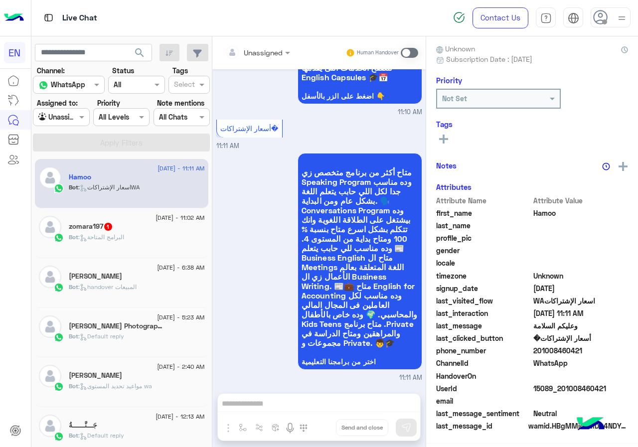
scroll to position [87, 0]
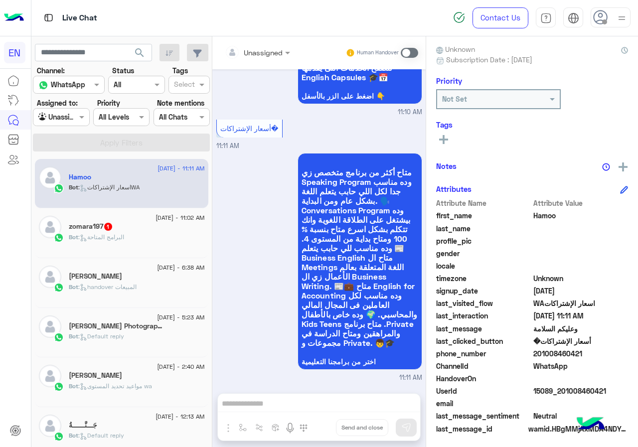
drag, startPoint x: 535, startPoint y: 352, endPoint x: 629, endPoint y: 361, distance: 94.1
click at [629, 361] on div "Hamoo Reachable Unknown Subscription Date : [DATE] Priority Not Set Tags See Al…" at bounding box center [532, 239] width 212 height 407
drag, startPoint x: 574, startPoint y: 360, endPoint x: 555, endPoint y: 366, distance: 20.3
click at [558, 369] on span "WhatsApp" at bounding box center [580, 366] width 95 height 10
drag, startPoint x: 537, startPoint y: 354, endPoint x: 590, endPoint y: 351, distance: 52.9
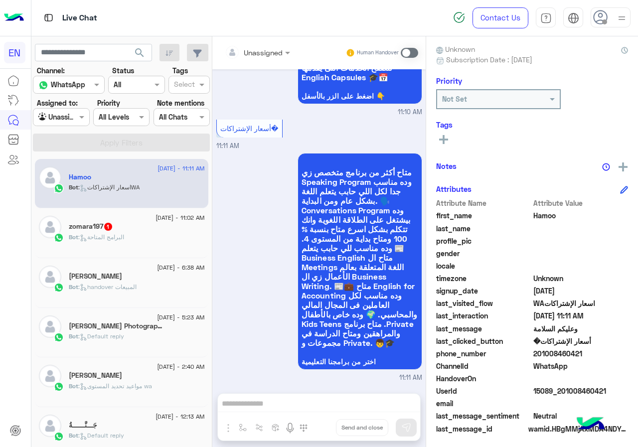
click at [590, 351] on span "201008460421" at bounding box center [580, 353] width 95 height 10
copy span "01008460421"
click at [270, 54] on div at bounding box center [257, 51] width 75 height 11
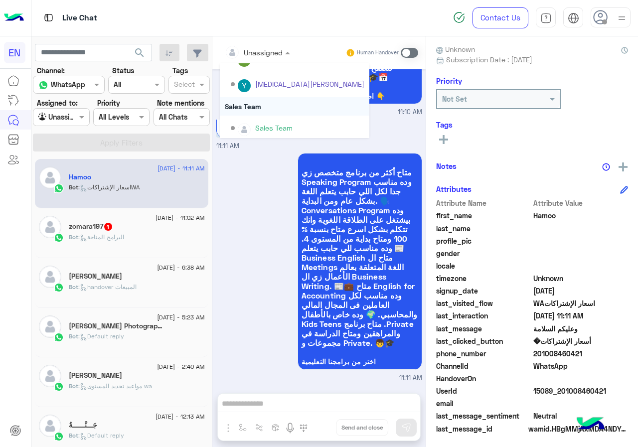
scroll to position [165, 0]
click at [265, 102] on div "Sales Team" at bounding box center [295, 103] width 150 height 18
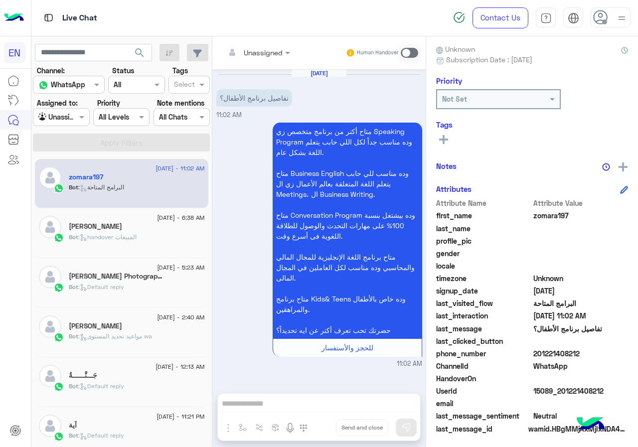
drag, startPoint x: 537, startPoint y: 349, endPoint x: 583, endPoint y: 350, distance: 45.9
click at [583, 350] on span "201221408212" at bounding box center [580, 353] width 95 height 10
click at [271, 58] on div "Unassigned" at bounding box center [263, 52] width 39 height 10
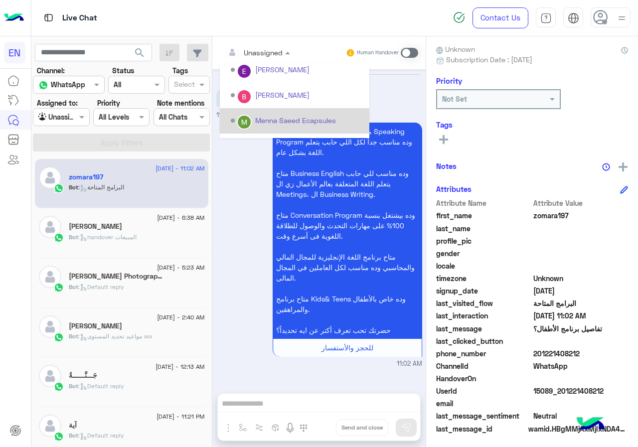
scroll to position [165, 0]
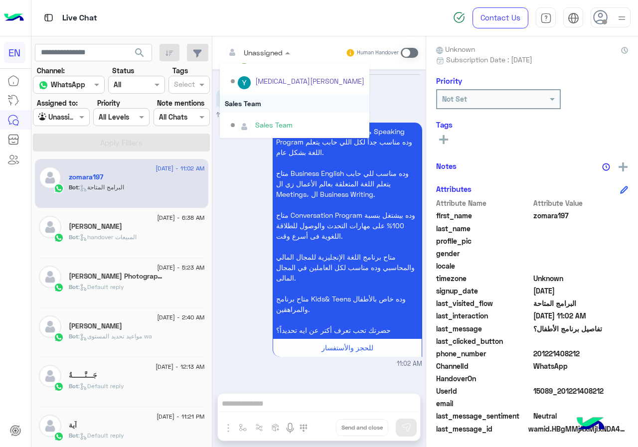
click at [271, 100] on div "Sales Team" at bounding box center [295, 103] width 150 height 18
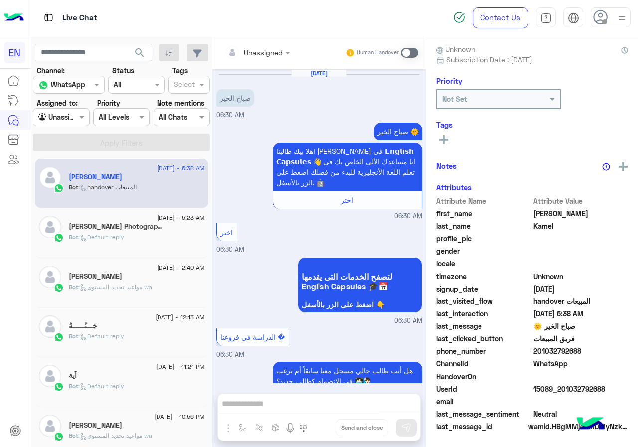
scroll to position [2366, 0]
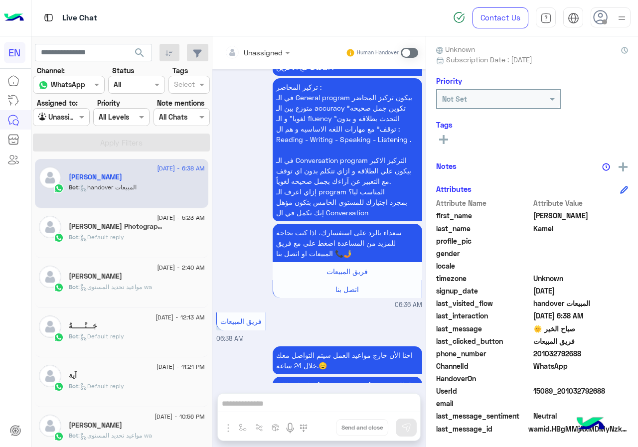
drag, startPoint x: 535, startPoint y: 347, endPoint x: 608, endPoint y: 348, distance: 72.3
click at [608, 348] on span "201032792688" at bounding box center [580, 353] width 95 height 10
copy span "01032792688"
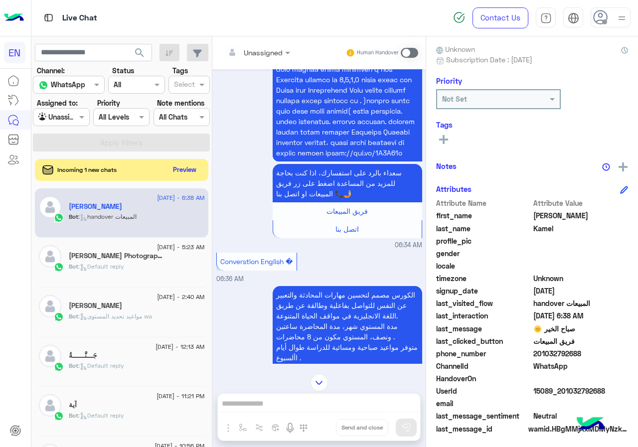
scroll to position [1818, 0]
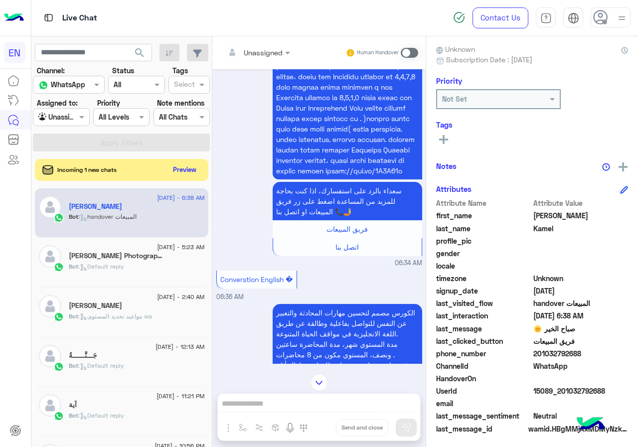
click at [287, 45] on div "Unassigned" at bounding box center [257, 53] width 75 height 18
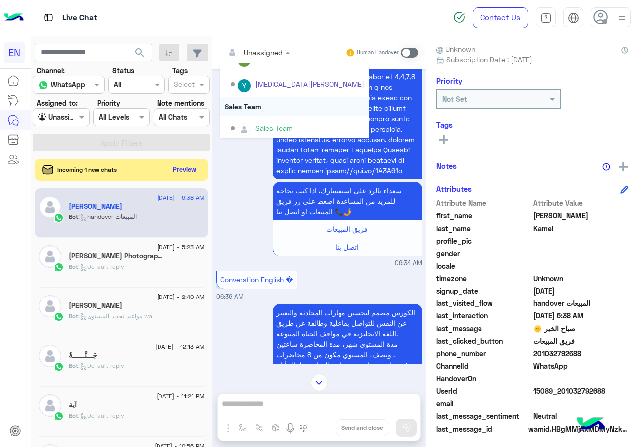
scroll to position [165, 0]
click at [271, 106] on div "Sales Team" at bounding box center [295, 103] width 150 height 18
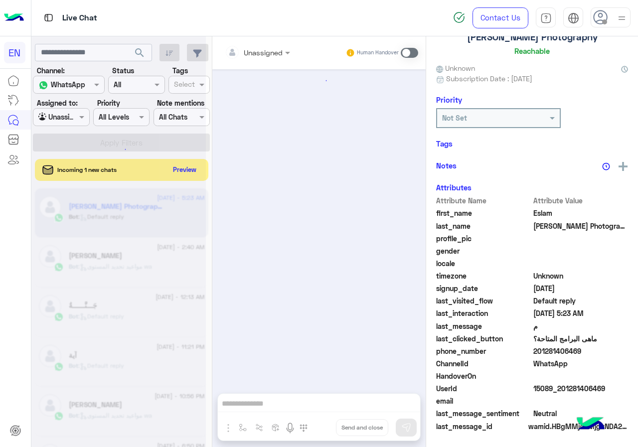
scroll to position [68, 0]
click at [184, 172] on div at bounding box center [118, 227] width 174 height 447
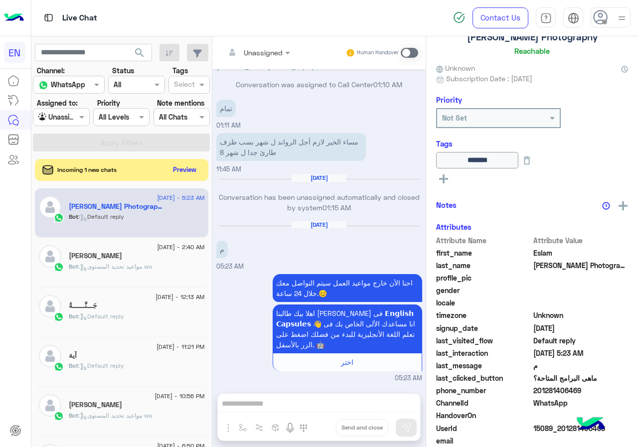
scroll to position [87, 0]
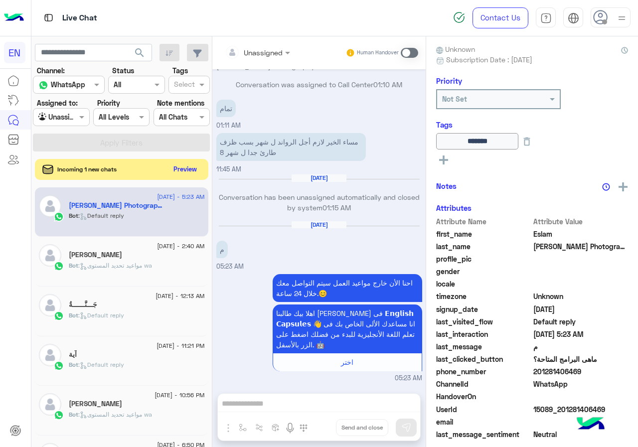
click at [184, 169] on button "Preview" at bounding box center [185, 168] width 31 height 13
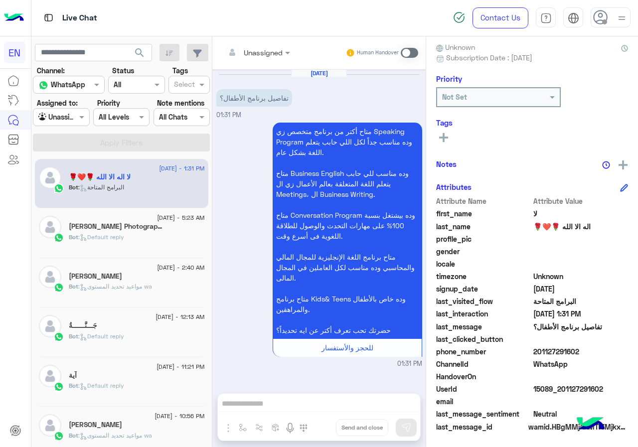
scroll to position [90, 0]
drag, startPoint x: 534, startPoint y: 351, endPoint x: 596, endPoint y: 350, distance: 61.8
click at [596, 350] on span "201127291602" at bounding box center [580, 351] width 95 height 10
click at [245, 60] on div "Unassigned" at bounding box center [254, 52] width 58 height 20
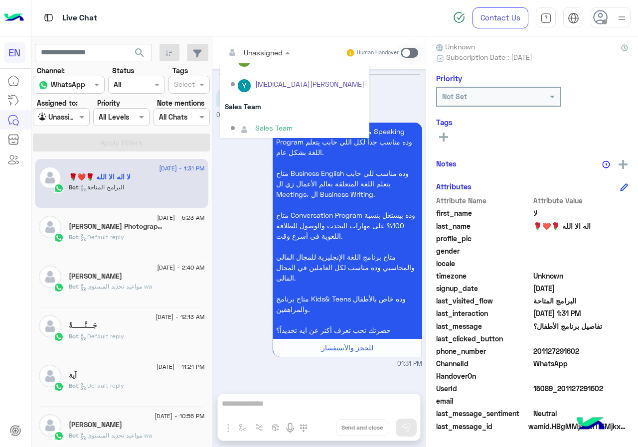
scroll to position [165, 0]
click at [272, 105] on div "Sales Team" at bounding box center [295, 103] width 150 height 18
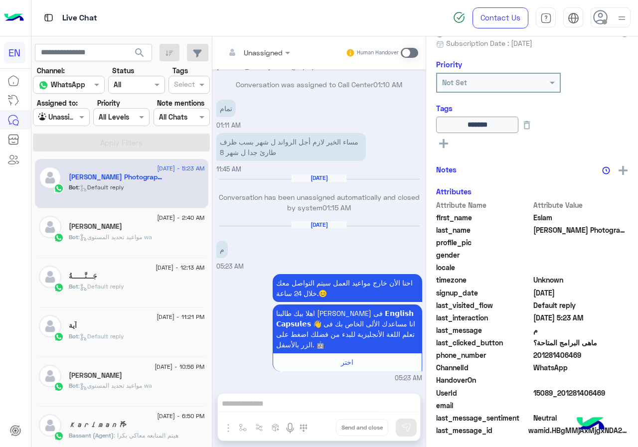
scroll to position [108, 0]
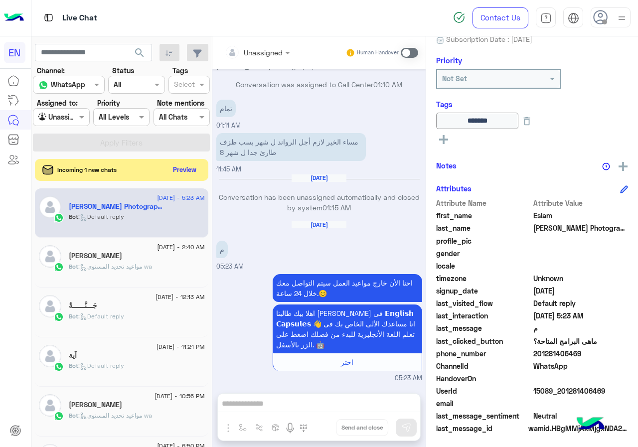
drag, startPoint x: 537, startPoint y: 351, endPoint x: 600, endPoint y: 354, distance: 62.9
click at [600, 354] on span "201281406469" at bounding box center [580, 353] width 95 height 10
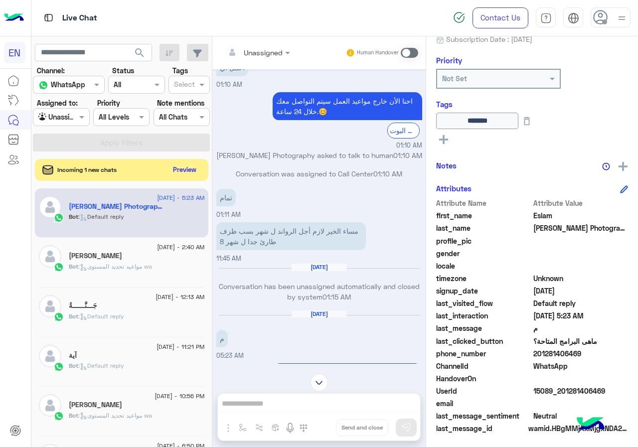
scroll to position [905, 0]
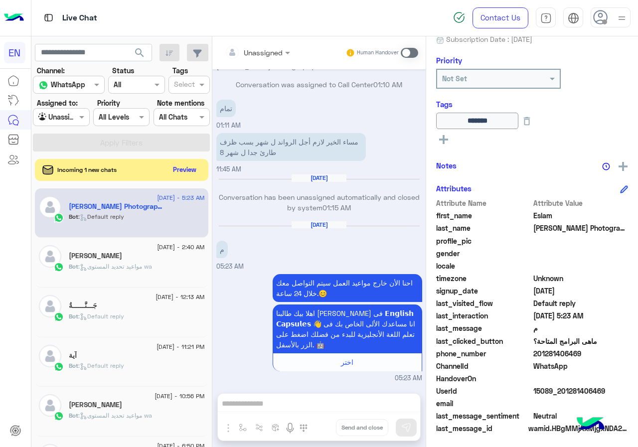
click at [400, 53] on div "Human Handover" at bounding box center [381, 53] width 73 height 18
click at [406, 51] on span at bounding box center [409, 53] width 17 height 10
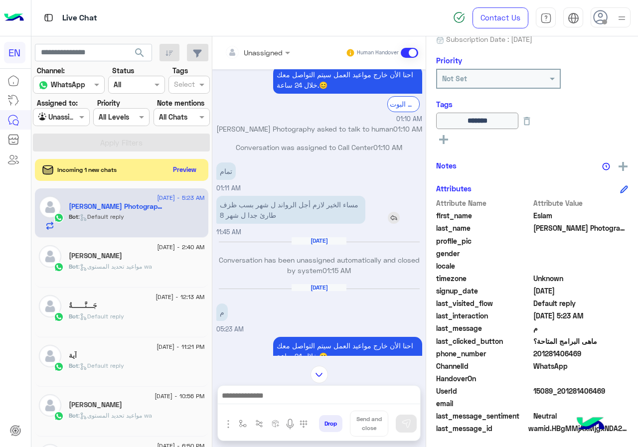
scroll to position [931, 0]
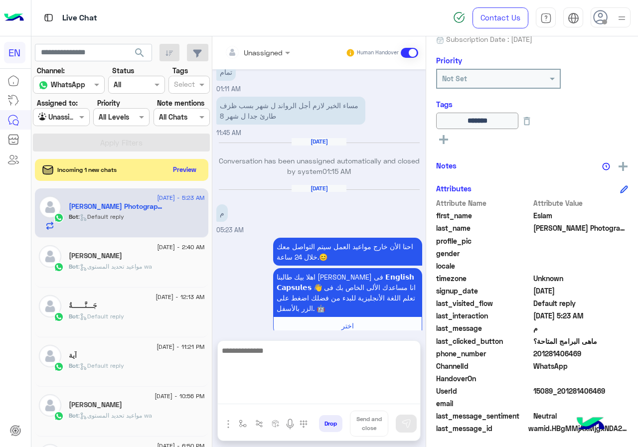
click at [290, 400] on textarea at bounding box center [319, 374] width 202 height 60
type textarea "**********"
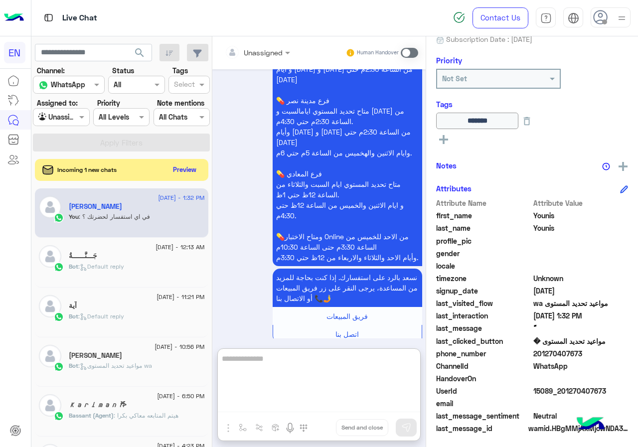
scroll to position [976, 0]
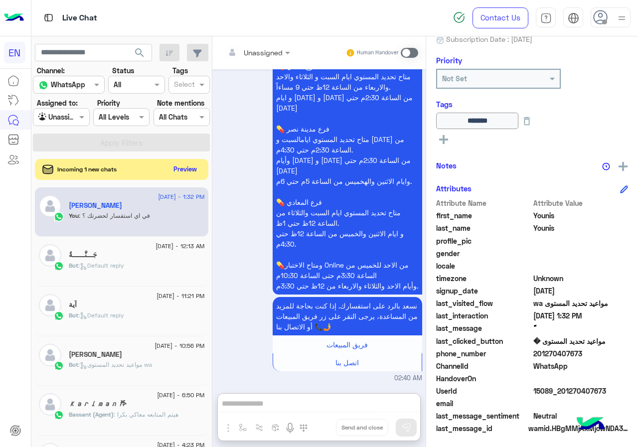
click at [173, 170] on button "Preview" at bounding box center [185, 168] width 31 height 13
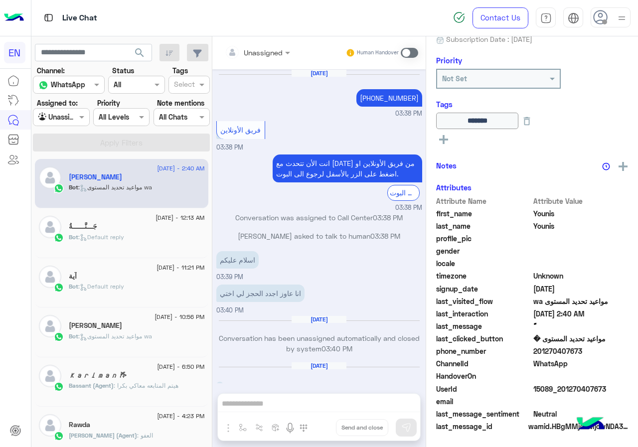
scroll to position [931, 0]
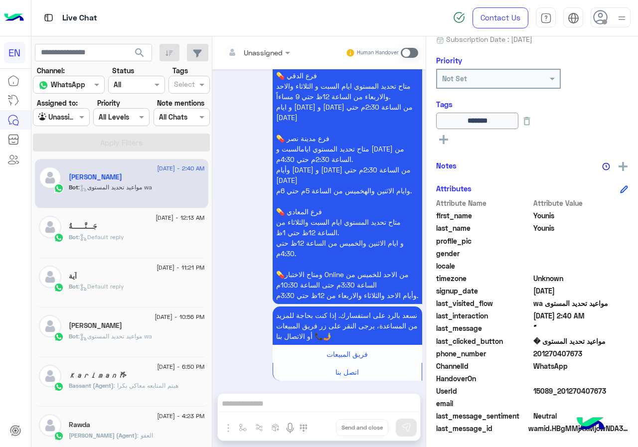
drag, startPoint x: 537, startPoint y: 350, endPoint x: 637, endPoint y: 350, distance: 100.7
click at [637, 350] on div "[PERSON_NAME] Unknown Subscription Date : [DATE] Priority Not Set Tags ****** S…" at bounding box center [532, 239] width 212 height 407
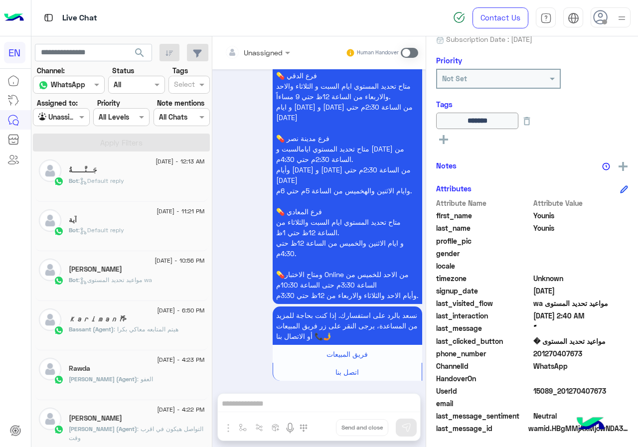
scroll to position [0, 0]
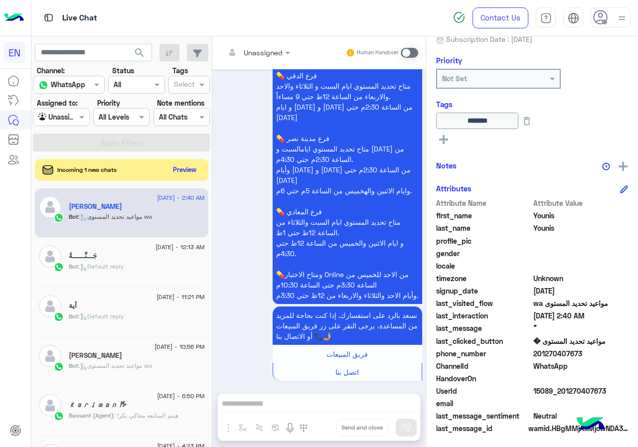
click at [248, 51] on input "text" at bounding box center [245, 52] width 40 height 10
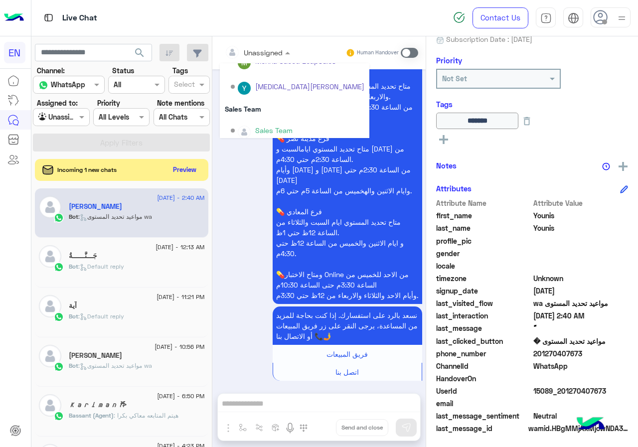
scroll to position [165, 0]
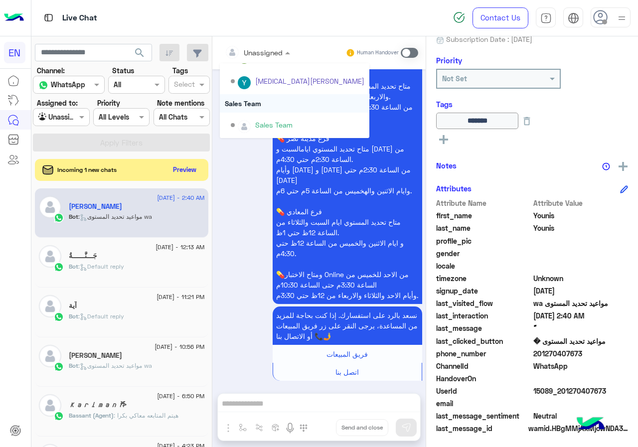
click at [255, 109] on div "Sales Team" at bounding box center [295, 103] width 150 height 18
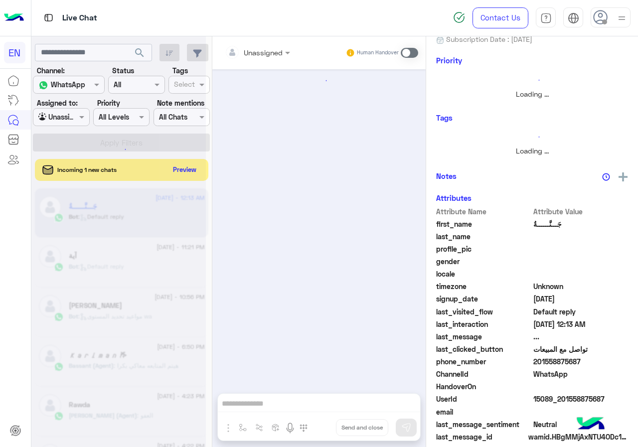
scroll to position [108, 0]
click at [192, 170] on button "Preview" at bounding box center [185, 168] width 31 height 13
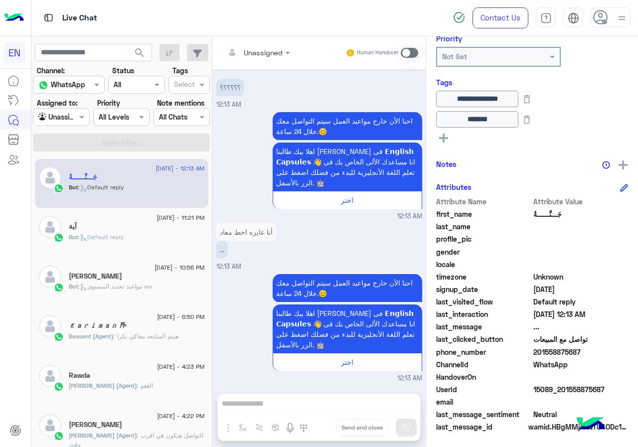
scroll to position [130, 0]
drag, startPoint x: 534, startPoint y: 352, endPoint x: 627, endPoint y: 353, distance: 92.7
click at [627, 353] on div "**********" at bounding box center [532, 239] width 212 height 407
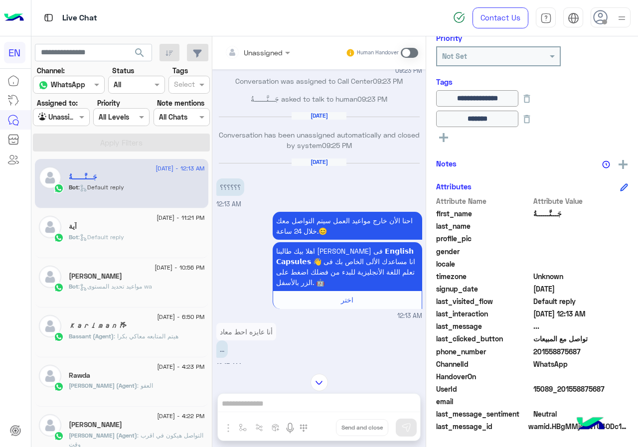
scroll to position [642, 0]
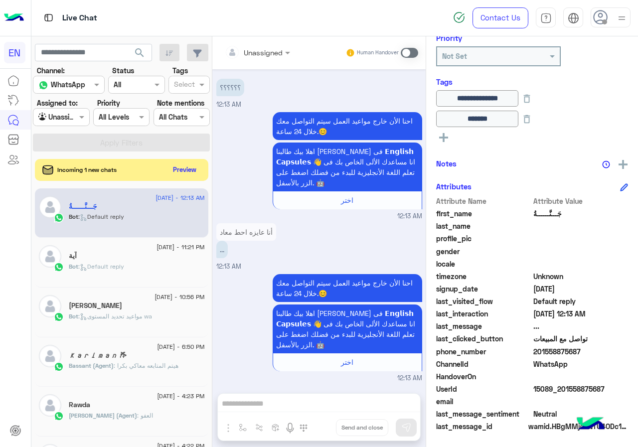
drag, startPoint x: 328, startPoint y: 399, endPoint x: 414, endPoint y: 49, distance: 360.3
click at [414, 49] on span at bounding box center [409, 53] width 17 height 10
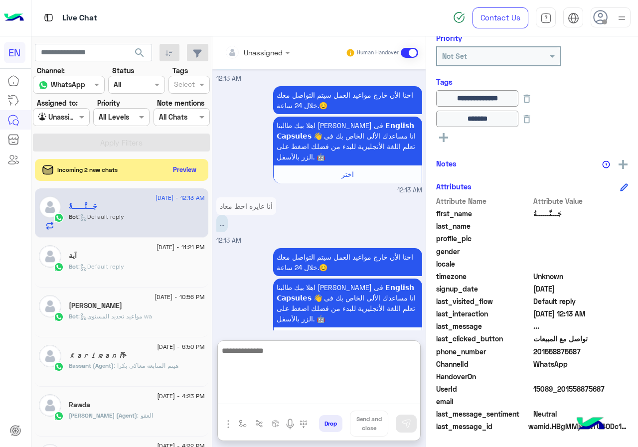
paste textarea "**********"
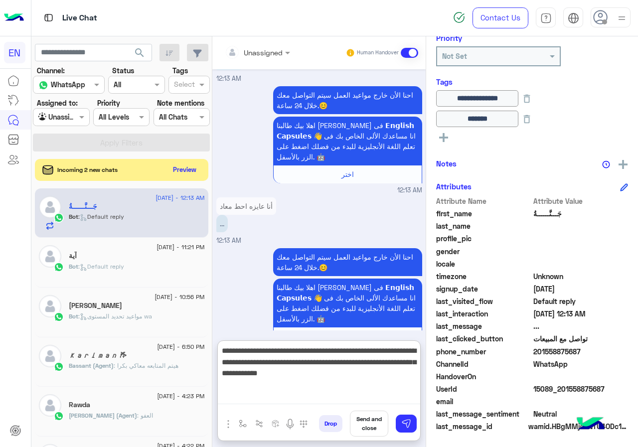
type textarea "**********"
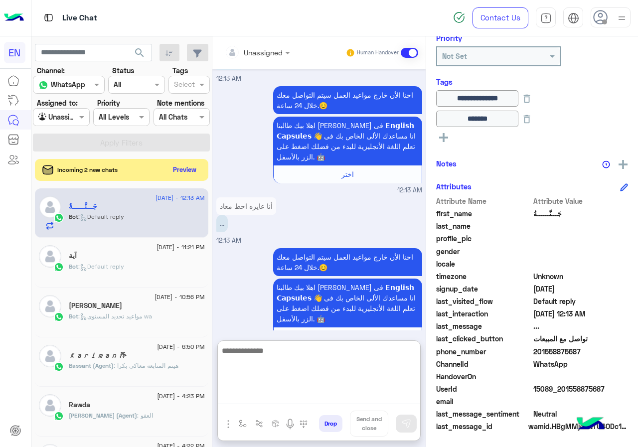
scroll to position [776, 0]
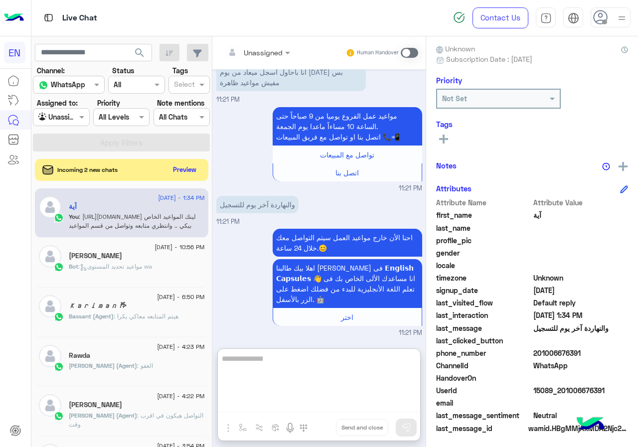
scroll to position [90, 0]
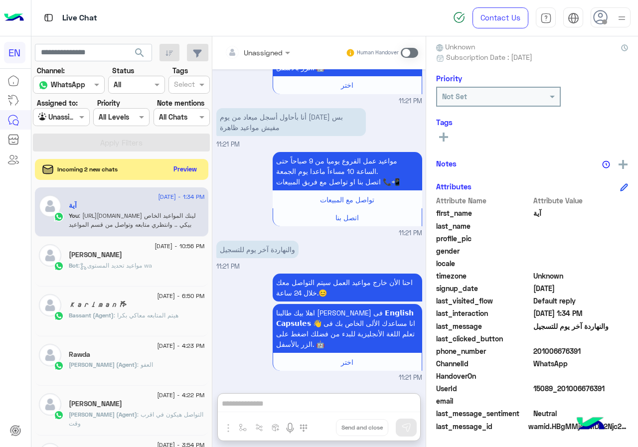
click at [201, 167] on button "Preview" at bounding box center [185, 168] width 31 height 13
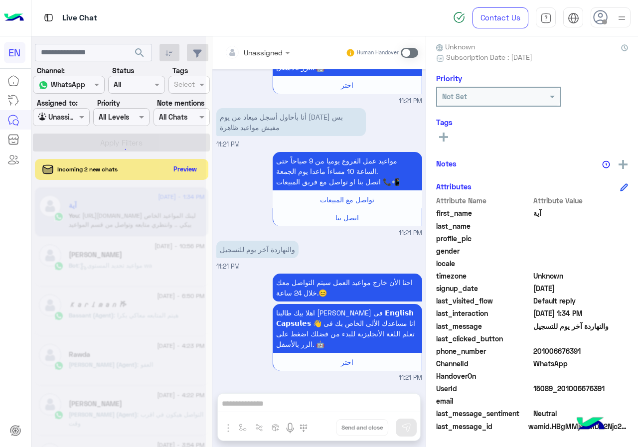
scroll to position [115, 0]
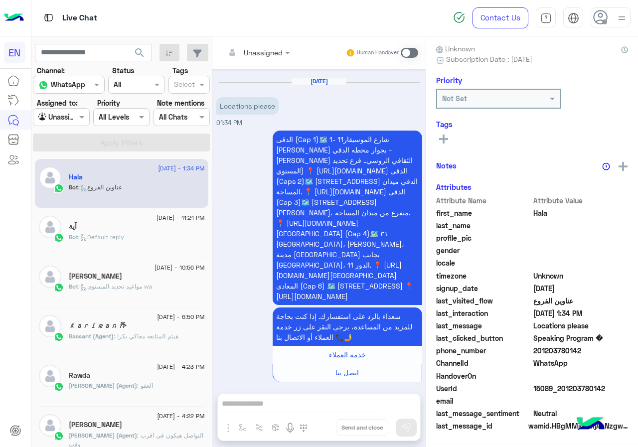
scroll to position [87, 0]
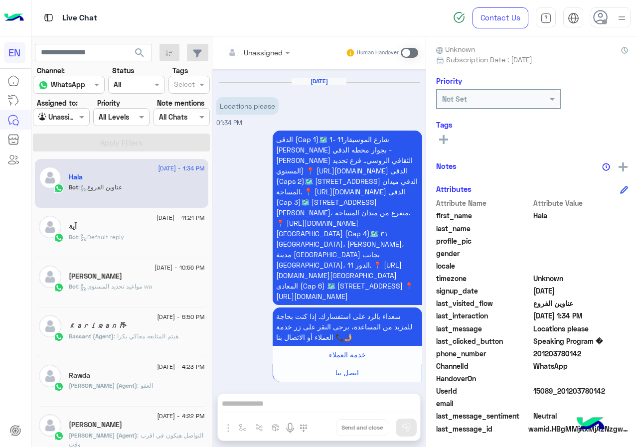
drag, startPoint x: 537, startPoint y: 350, endPoint x: 637, endPoint y: 358, distance: 100.9
click at [637, 358] on div "Hala Reachable Unknown Subscription Date : [DATE] Priority Not Set Tags See All…" at bounding box center [532, 239] width 212 height 407
click at [294, 59] on div "Unassigned" at bounding box center [257, 53] width 75 height 18
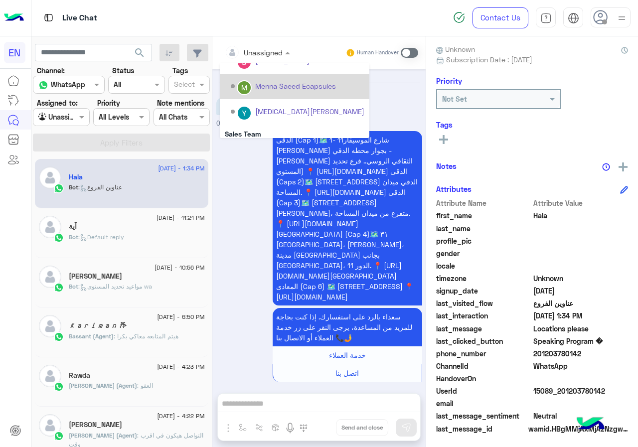
scroll to position [165, 0]
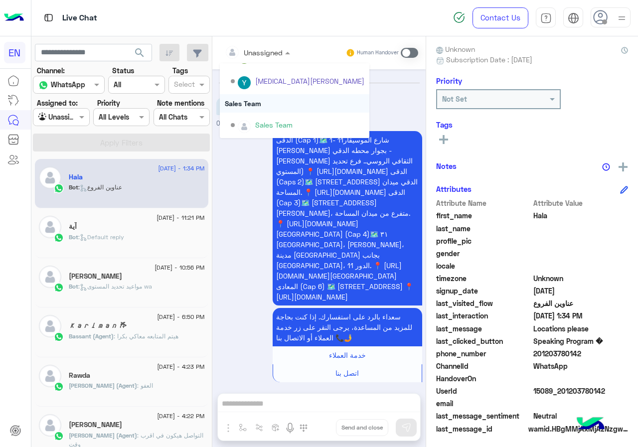
click at [277, 105] on div "Sales Team" at bounding box center [295, 103] width 150 height 18
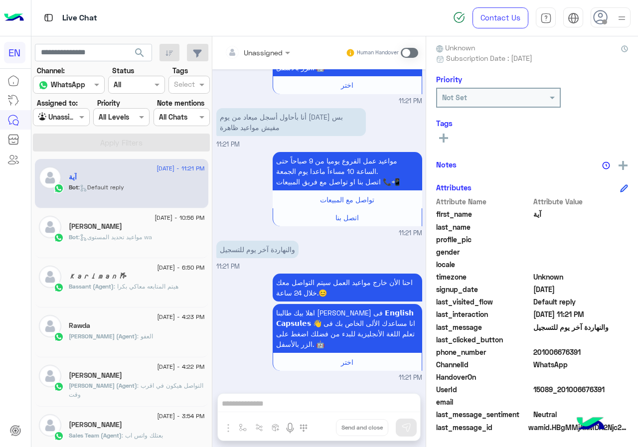
scroll to position [90, 0]
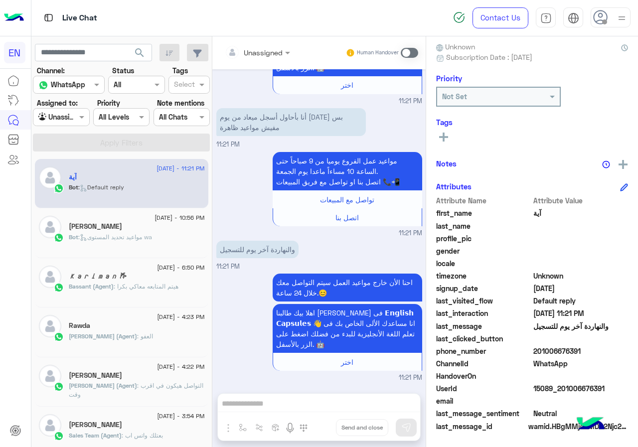
drag, startPoint x: 537, startPoint y: 351, endPoint x: 600, endPoint y: 354, distance: 63.3
click at [600, 354] on span "201006676391" at bounding box center [580, 351] width 95 height 10
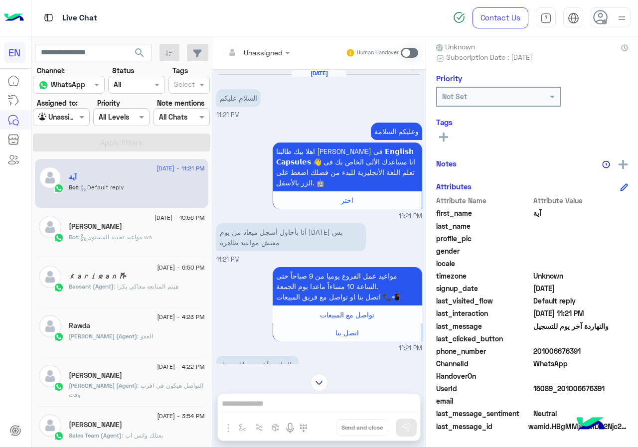
scroll to position [115, 0]
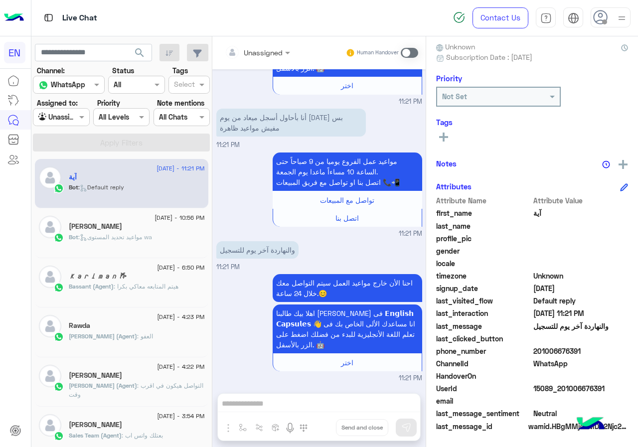
click at [250, 183] on div "مواعيد عمل الفروع يوميا من 9 صباحاً حتى الساعة 10 مساءاً ماعدا يوم [DATE]. اتصل…" at bounding box center [319, 194] width 206 height 89
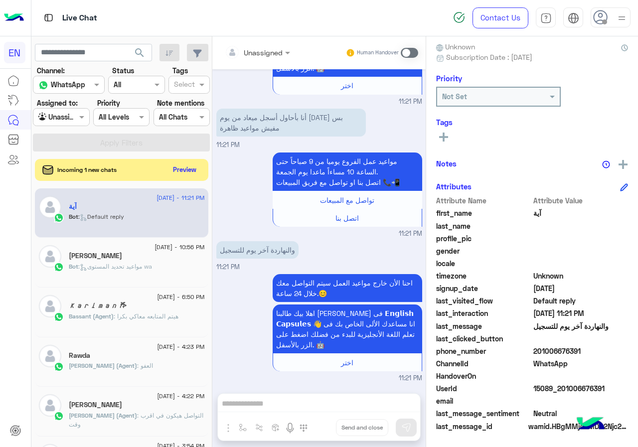
click at [412, 55] on span at bounding box center [409, 53] width 17 height 10
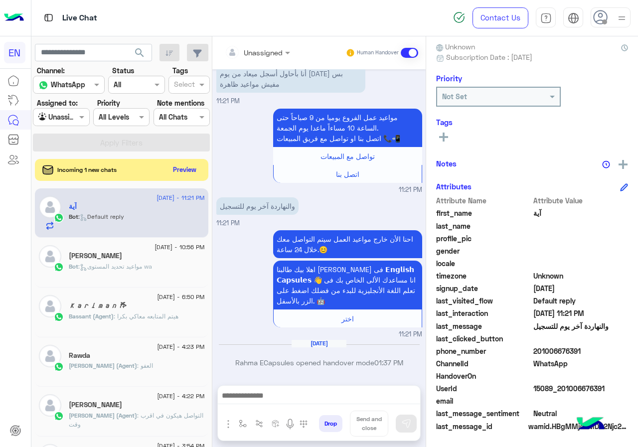
click at [310, 386] on div at bounding box center [319, 398] width 202 height 25
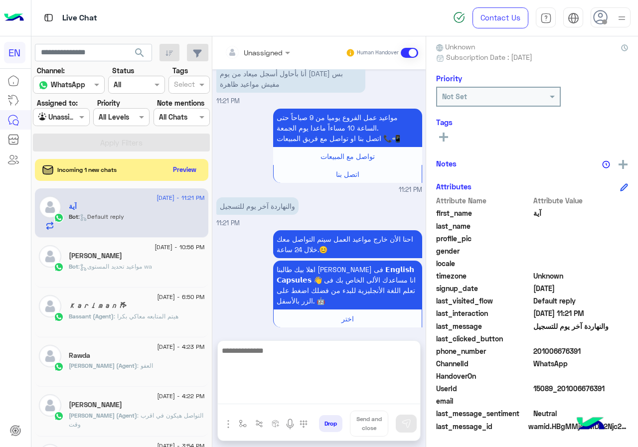
click at [302, 395] on textarea at bounding box center [319, 374] width 202 height 60
type textarea "*"
type textarea "**********"
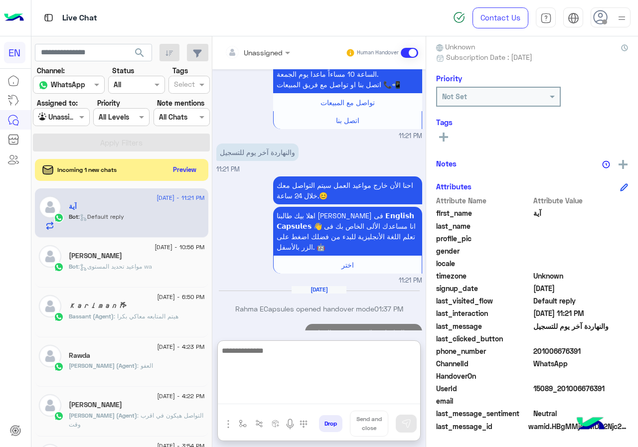
scroll to position [228, 0]
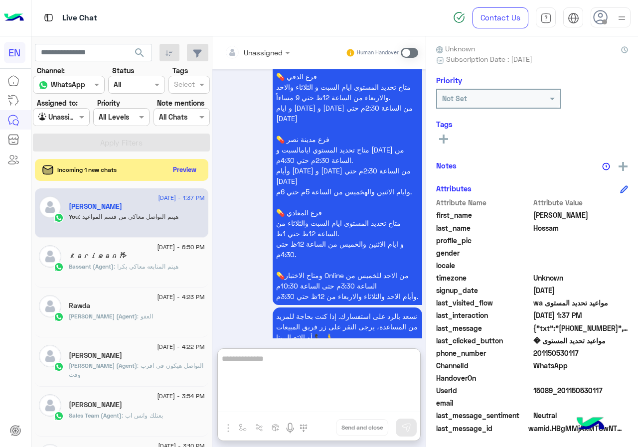
scroll to position [90, 0]
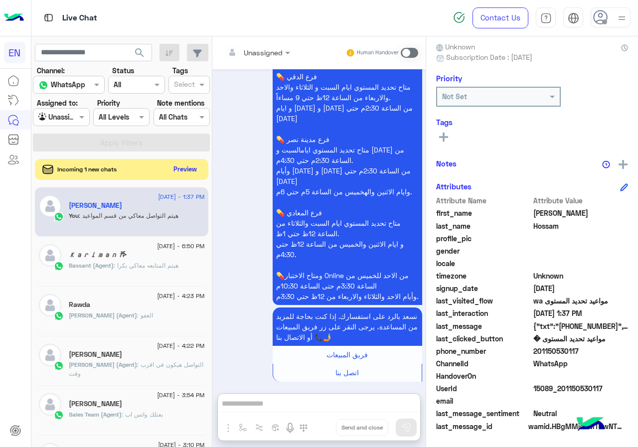
click at [185, 164] on button "Preview" at bounding box center [185, 168] width 31 height 13
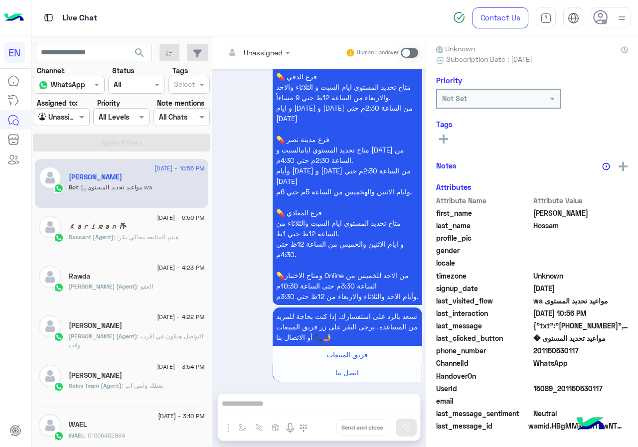
scroll to position [87, 0]
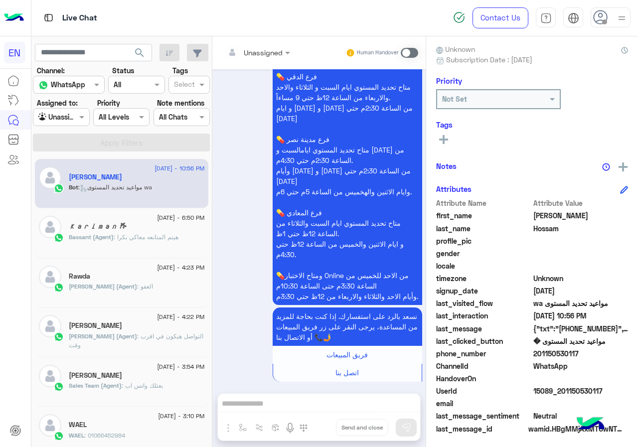
drag, startPoint x: 535, startPoint y: 350, endPoint x: 590, endPoint y: 356, distance: 55.6
click at [590, 356] on span "201150530117" at bounding box center [580, 353] width 95 height 10
click at [243, 53] on input "text" at bounding box center [245, 52] width 40 height 10
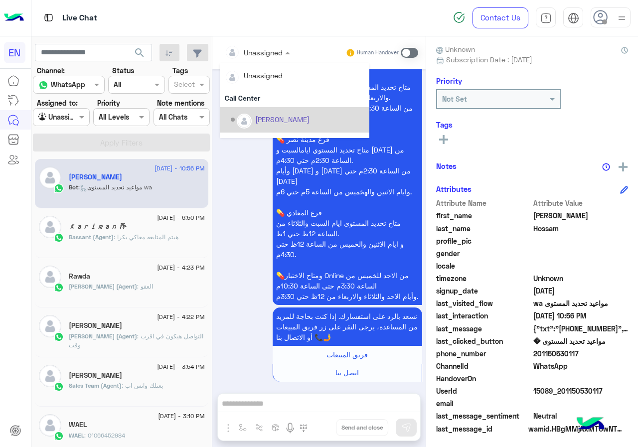
scroll to position [165, 0]
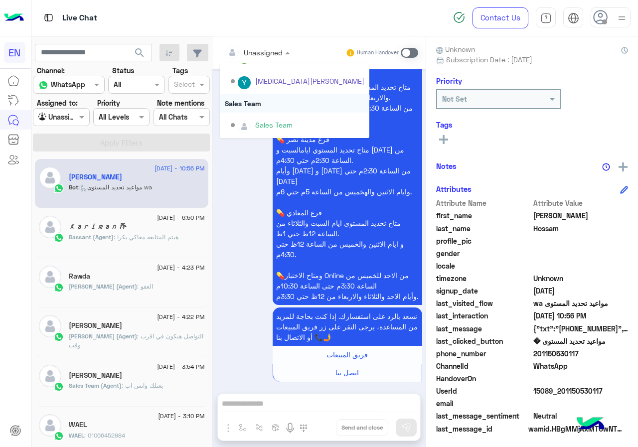
click at [271, 106] on div "Sales Team" at bounding box center [295, 103] width 150 height 18
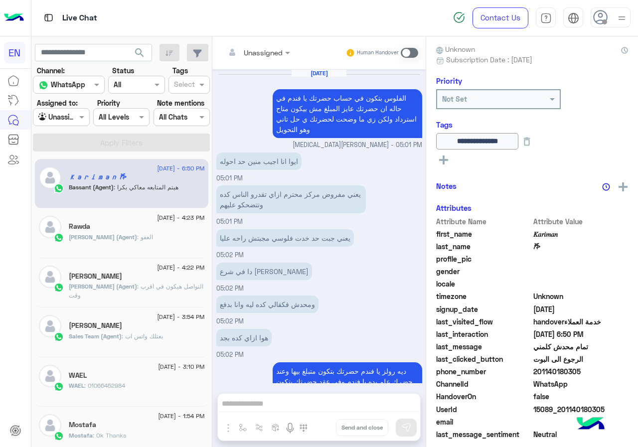
scroll to position [455, 0]
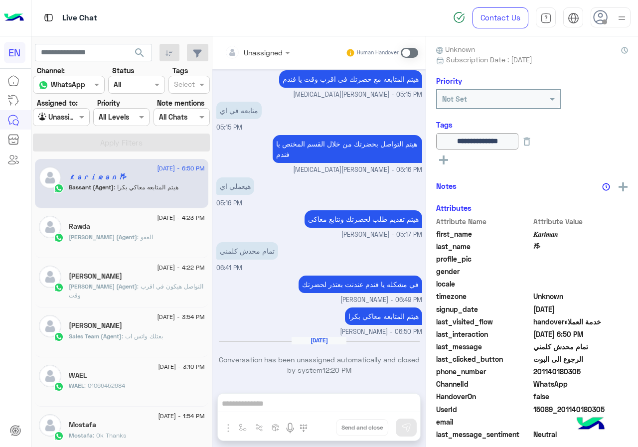
click at [70, 108] on label "Assigned to:" at bounding box center [57, 103] width 41 height 10
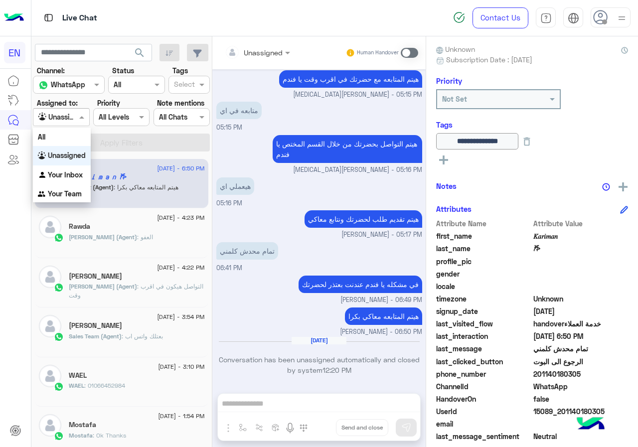
click at [68, 113] on div at bounding box center [60, 116] width 55 height 11
click at [69, 174] on b "Your Inbox" at bounding box center [65, 174] width 35 height 8
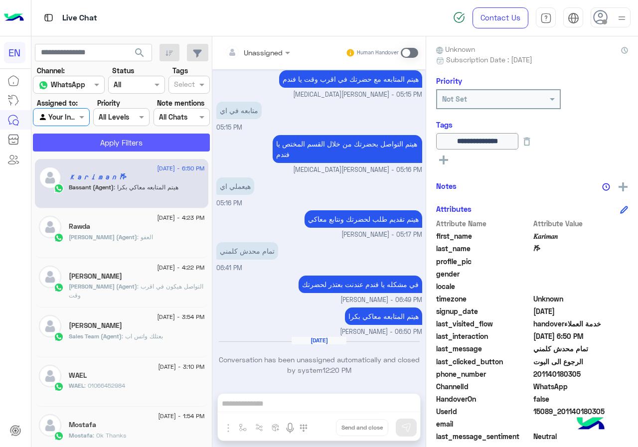
click at [96, 135] on button "Apply Filters" at bounding box center [121, 143] width 177 height 18
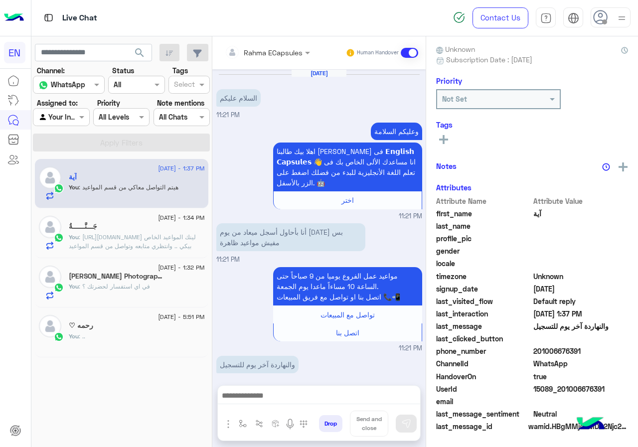
scroll to position [208, 0]
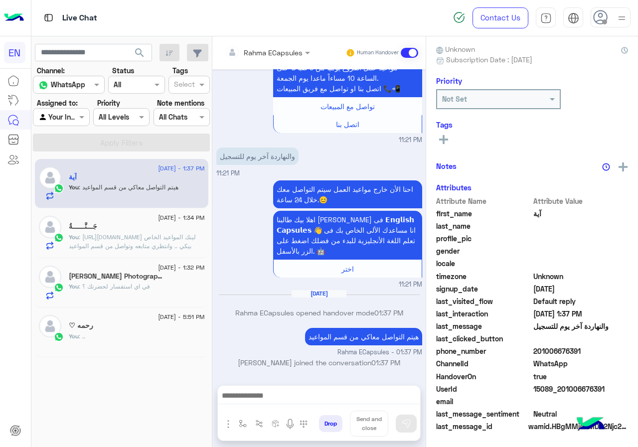
click at [283, 53] on input "text" at bounding box center [254, 52] width 58 height 10
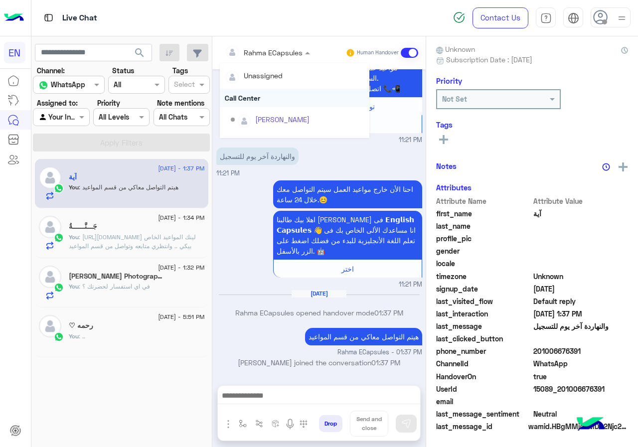
click at [285, 101] on div "Call Center" at bounding box center [295, 98] width 150 height 18
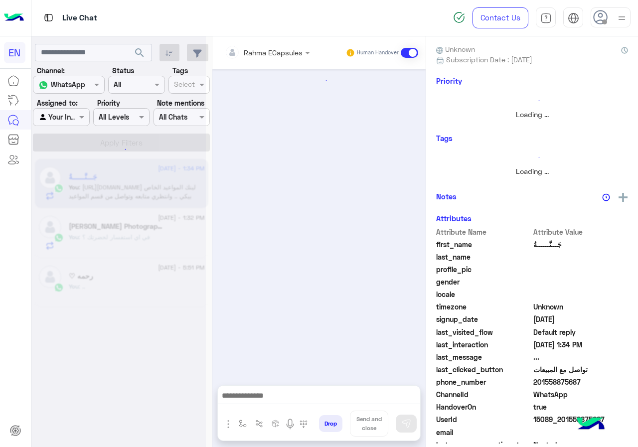
click at [283, 51] on input "text" at bounding box center [254, 52] width 58 height 10
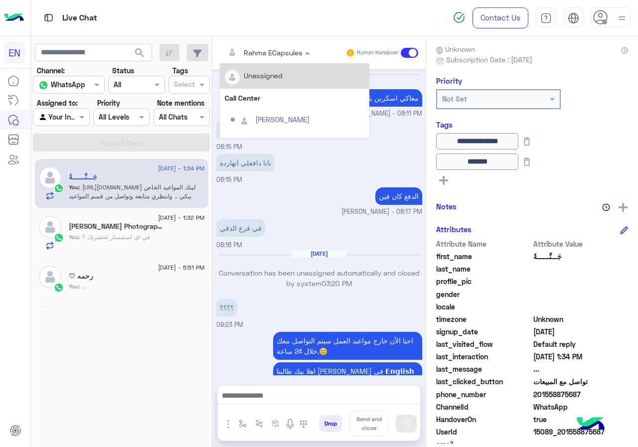
scroll to position [666, 0]
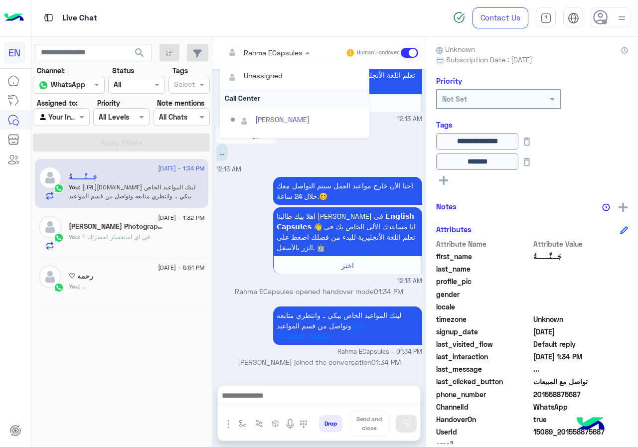
click at [292, 95] on div "Call Center" at bounding box center [295, 98] width 150 height 18
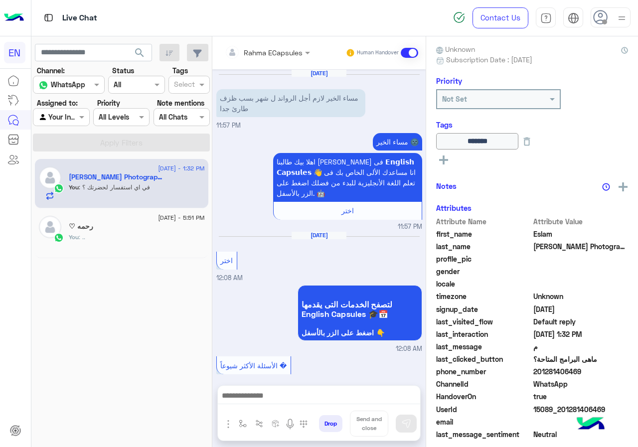
scroll to position [870, 0]
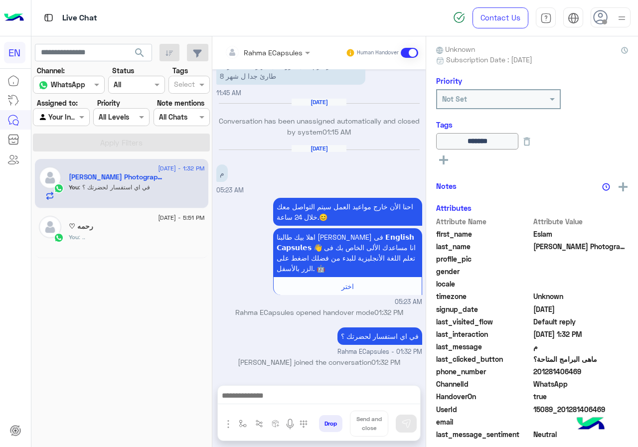
click at [291, 56] on div at bounding box center [267, 51] width 95 height 11
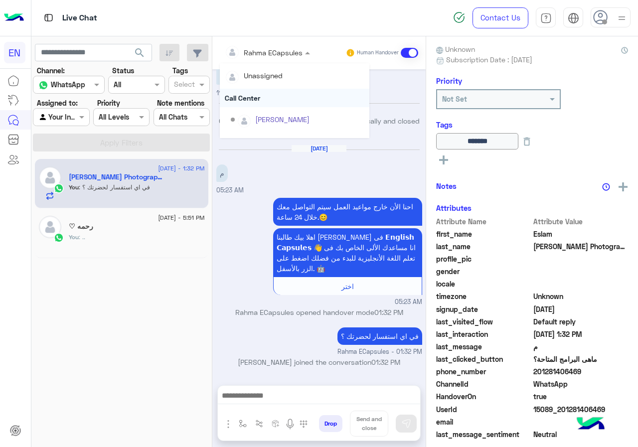
click at [286, 102] on div "Call Center" at bounding box center [295, 98] width 150 height 18
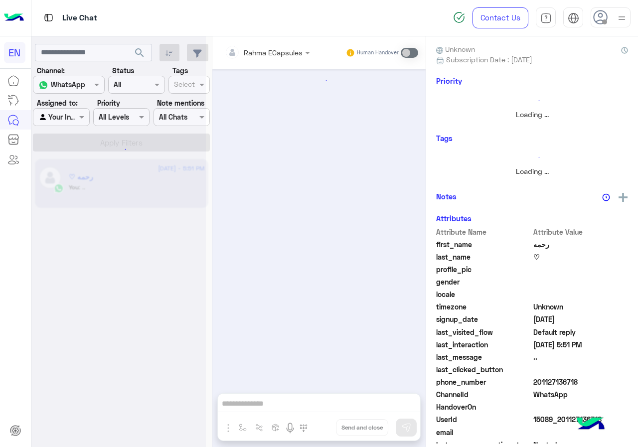
click at [86, 104] on div at bounding box center [118, 227] width 174 height 447
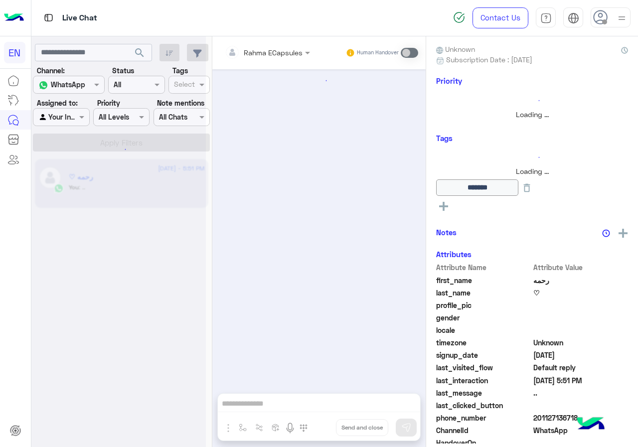
click at [73, 115] on div at bounding box center [60, 116] width 55 height 11
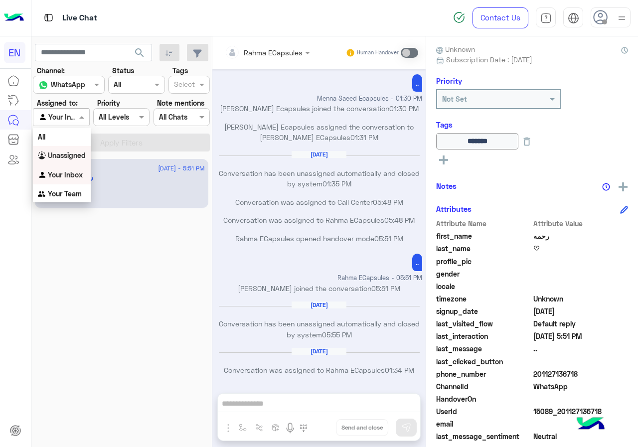
click at [66, 153] on b "Unassigned" at bounding box center [67, 155] width 38 height 8
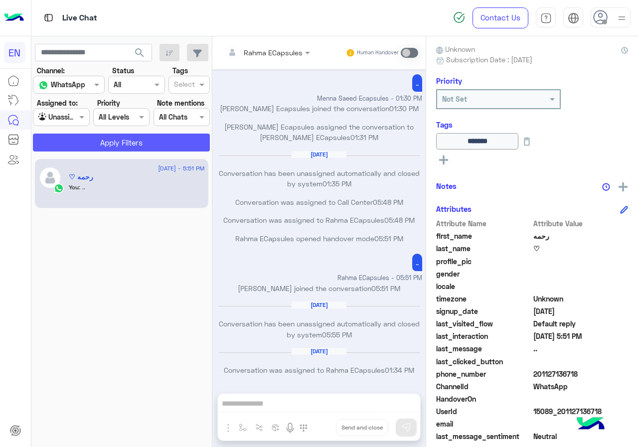
click at [74, 143] on button "Apply Filters" at bounding box center [121, 143] width 177 height 18
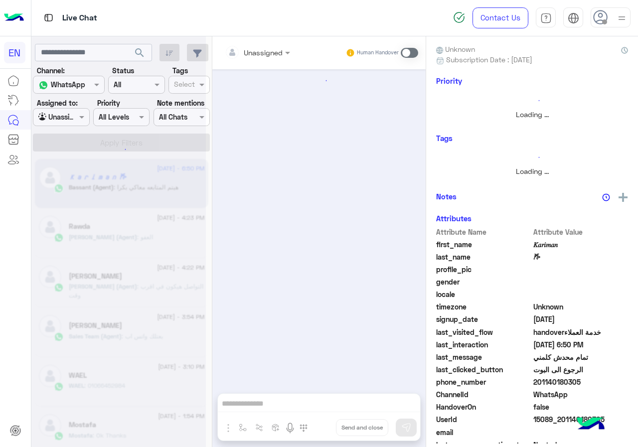
click at [69, 117] on div at bounding box center [60, 116] width 55 height 11
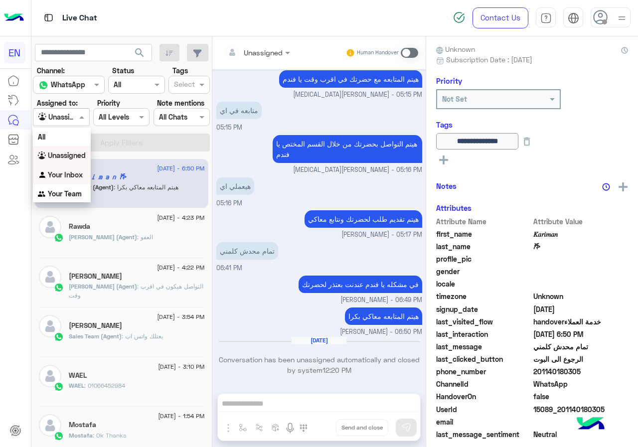
drag, startPoint x: 69, startPoint y: 163, endPoint x: 70, endPoint y: 178, distance: 15.5
click at [70, 178] on div "All Unassigned Your Inbox Your Team" at bounding box center [62, 166] width 58 height 76
click at [70, 178] on b "Your Inbox" at bounding box center [65, 174] width 35 height 8
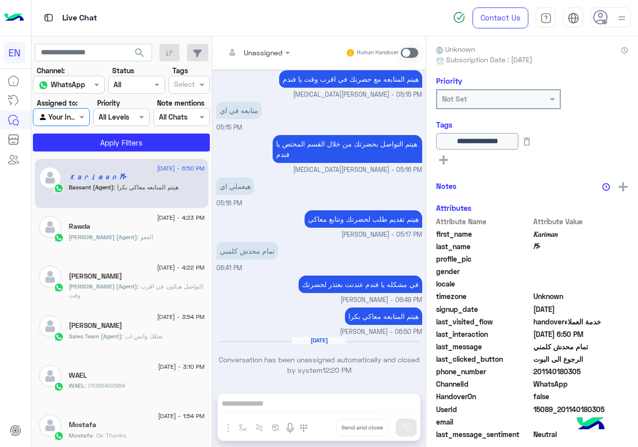
click at [76, 157] on div "[DATE] - 6:50 PM 𝐾𝑎𝑟𝑖𝑚𝑎𝑛 𐂂 Bassant (Agent) : هيتم المتابعه معاكي بكرا [DATE] - …" at bounding box center [121, 303] width 181 height 296
click at [77, 153] on app-inbox-users-filters "search Channel: Channel WhatsApp Status Channel All Tags Select Assigned to: Ag…" at bounding box center [121, 95] width 181 height 119
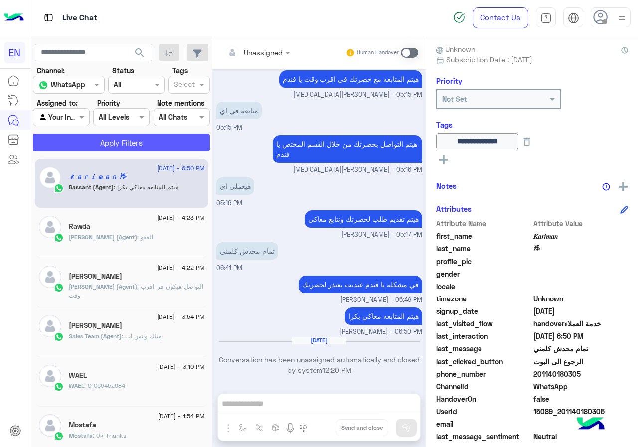
click at [78, 150] on button "Apply Filters" at bounding box center [121, 143] width 177 height 18
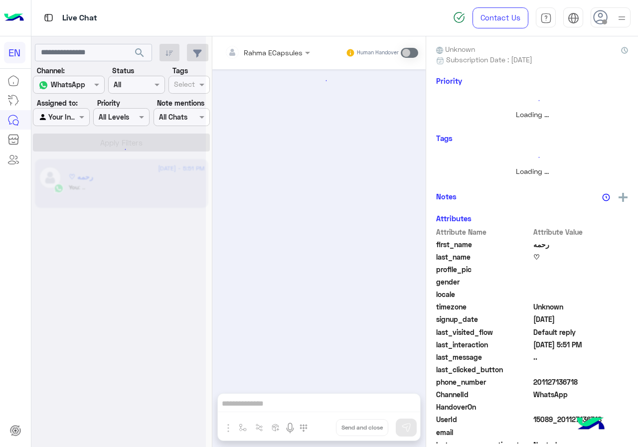
scroll to position [326, 0]
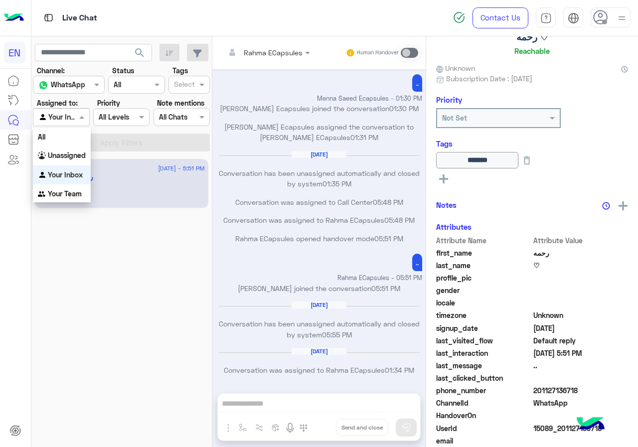
click at [74, 120] on div at bounding box center [60, 116] width 55 height 11
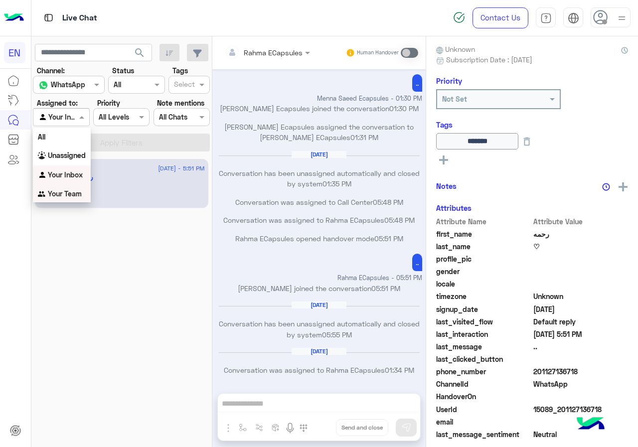
click at [73, 189] on div "Your Team" at bounding box center [62, 193] width 58 height 19
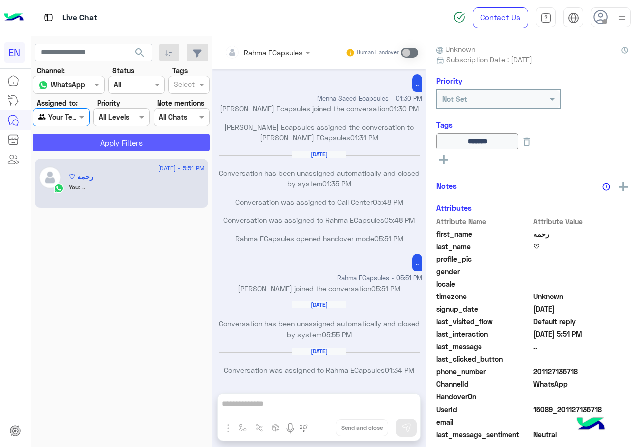
click at [80, 136] on button "Apply Filters" at bounding box center [121, 143] width 177 height 18
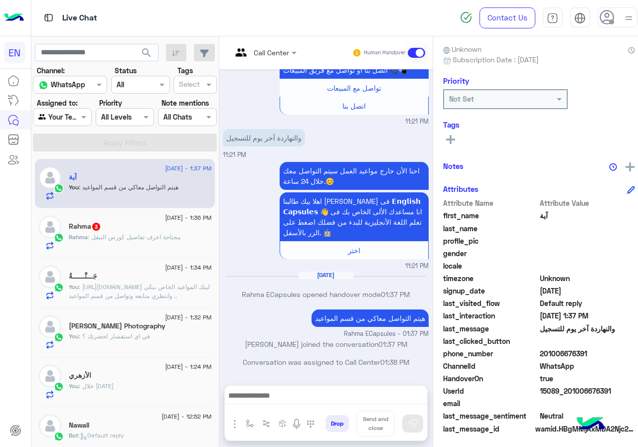
click at [183, 234] on div "[PERSON_NAME] : محتاجة اعرف تفاصيل كورس التيفل" at bounding box center [140, 241] width 143 height 17
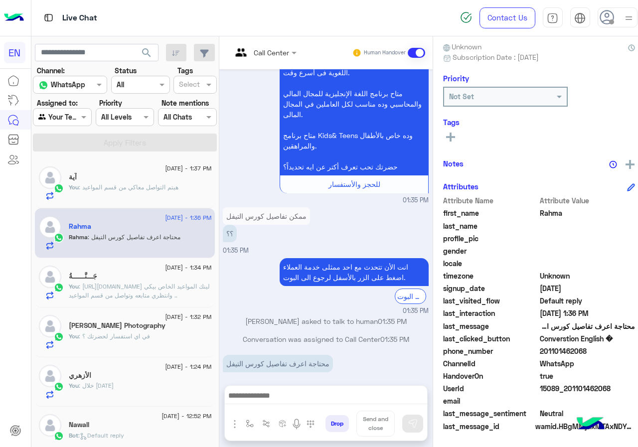
drag, startPoint x: 566, startPoint y: 352, endPoint x: 629, endPoint y: 353, distance: 63.8
click at [631, 353] on span "201101462068" at bounding box center [587, 351] width 95 height 10
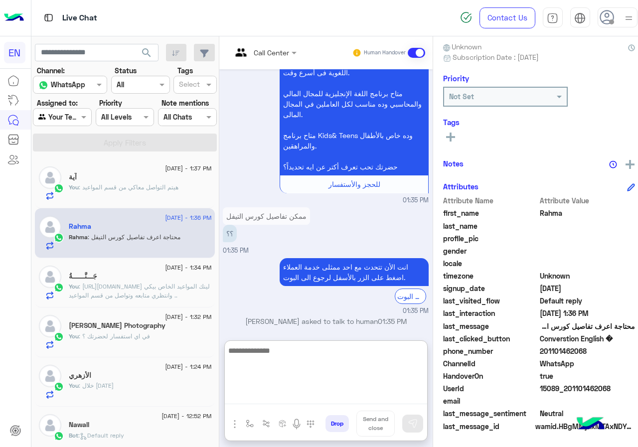
paste textarea "**********"
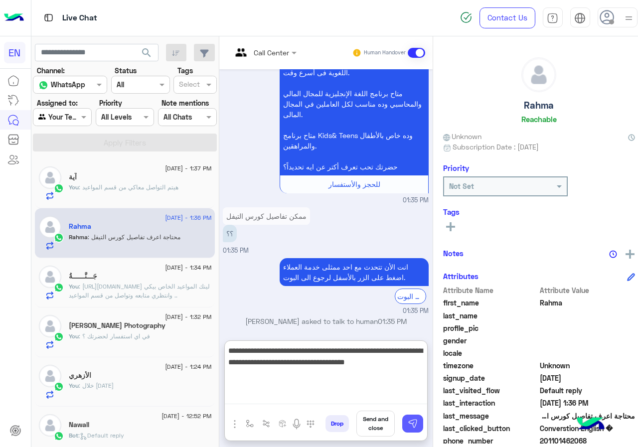
type textarea "**********"
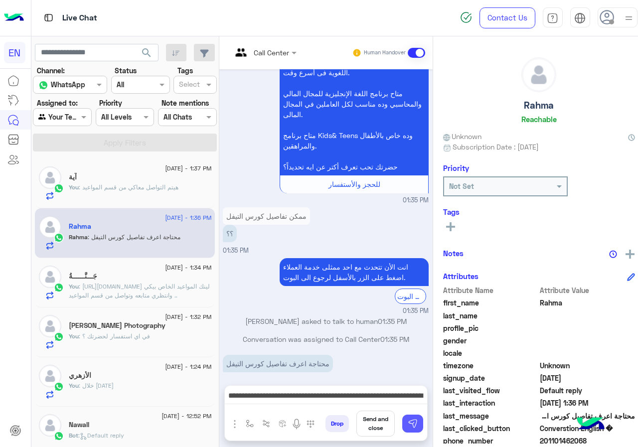
click at [423, 424] on button at bounding box center [412, 424] width 21 height 18
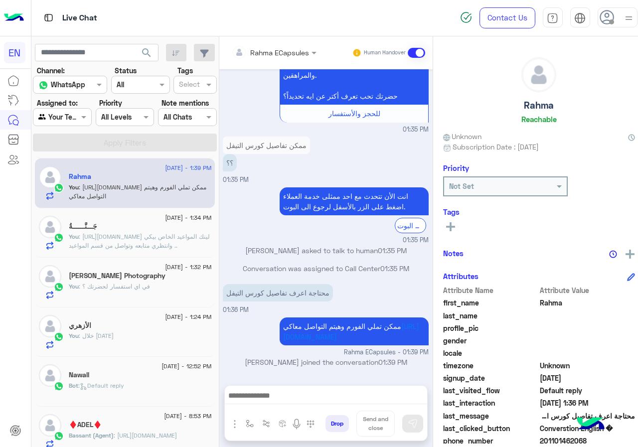
scroll to position [150, 0]
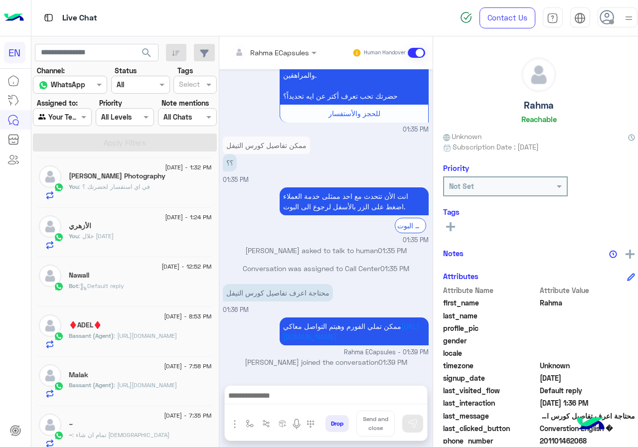
click at [142, 287] on div "Bot : Default reply" at bounding box center [140, 290] width 143 height 17
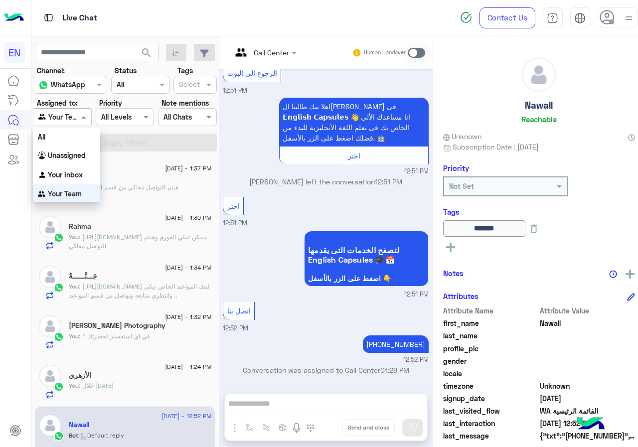
click at [87, 119] on span at bounding box center [85, 117] width 12 height 10
click at [82, 170] on b "Your Inbox" at bounding box center [65, 174] width 35 height 8
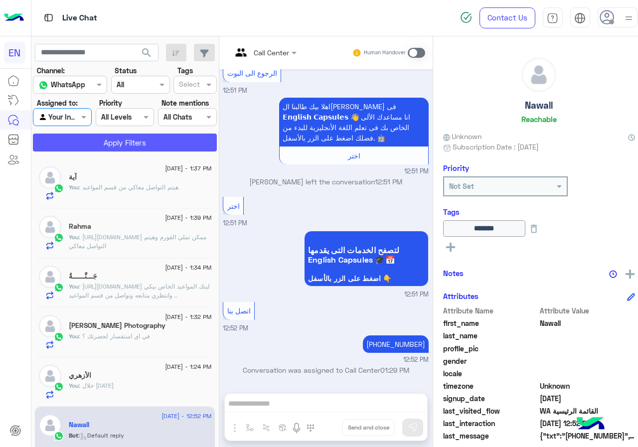
click at [88, 143] on button "Apply Filters" at bounding box center [125, 143] width 184 height 18
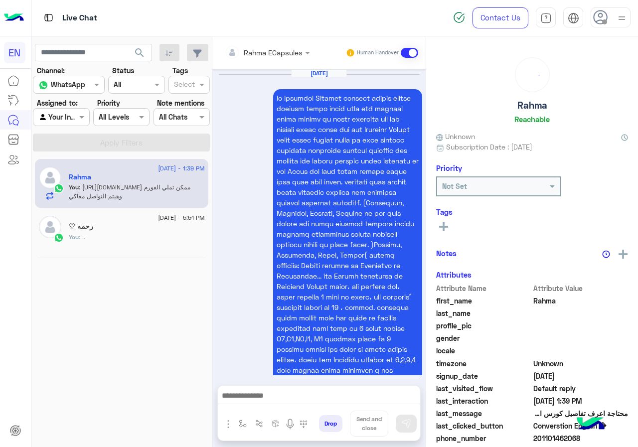
scroll to position [1591, 0]
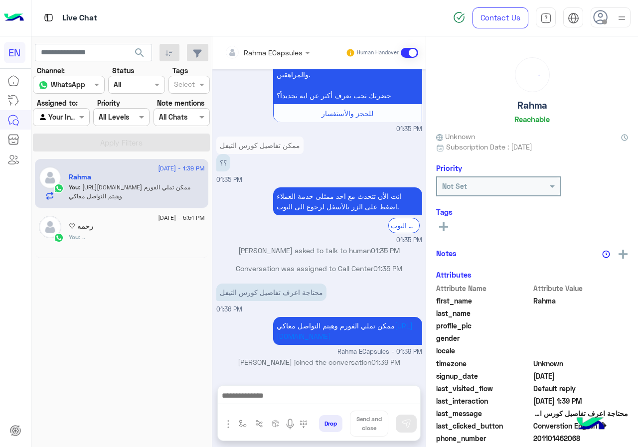
click at [258, 42] on div "Rahma ECapsules Human Handover" at bounding box center [318, 52] width 213 height 33
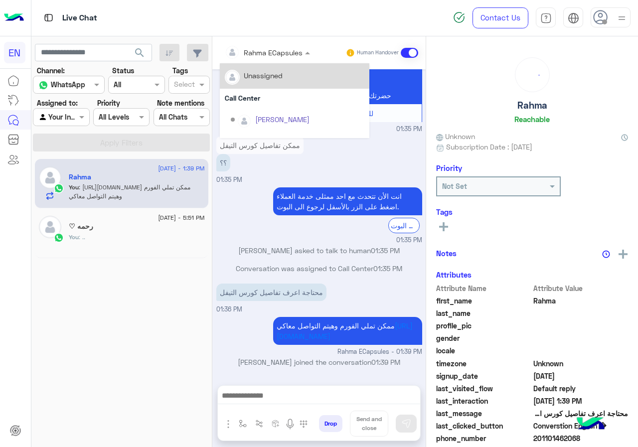
click at [257, 55] on input "text" at bounding box center [254, 52] width 58 height 10
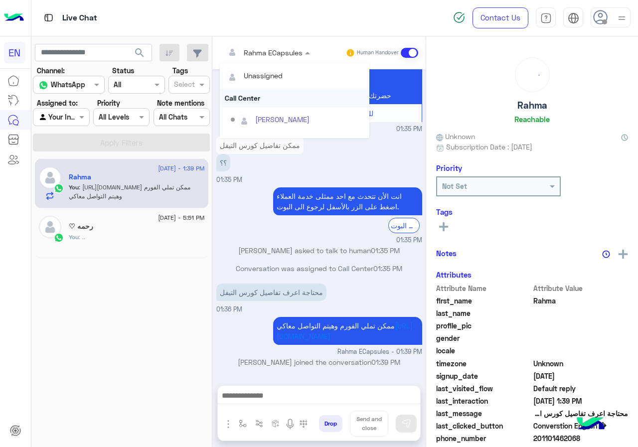
click at [257, 94] on div "Call Center" at bounding box center [295, 98] width 150 height 18
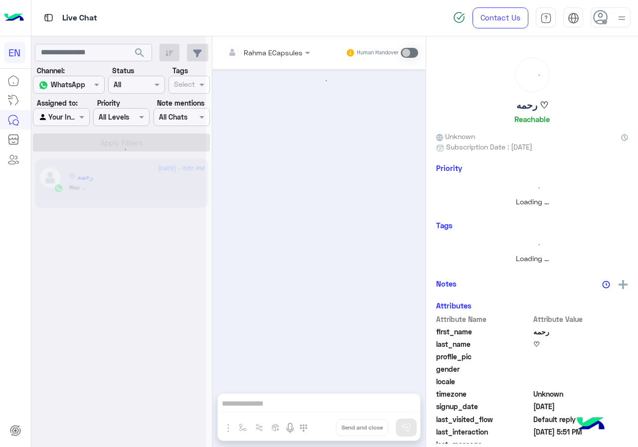
scroll to position [326, 0]
click at [74, 114] on div at bounding box center [60, 116] width 55 height 11
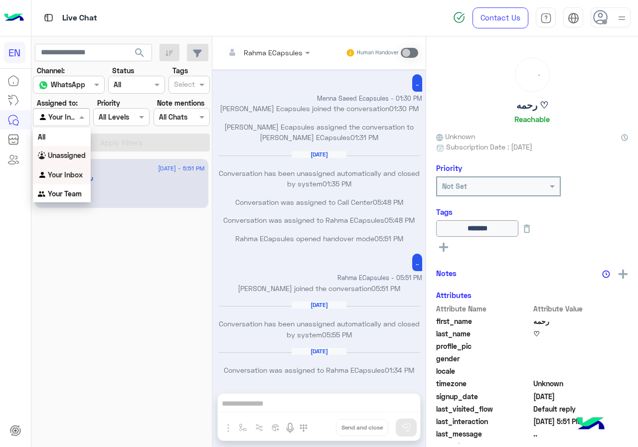
click at [75, 157] on b "Unassigned" at bounding box center [67, 155] width 38 height 8
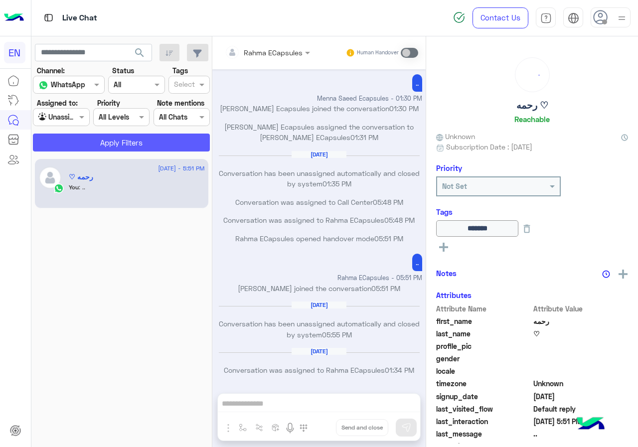
click at [77, 137] on button "Apply Filters" at bounding box center [121, 143] width 177 height 18
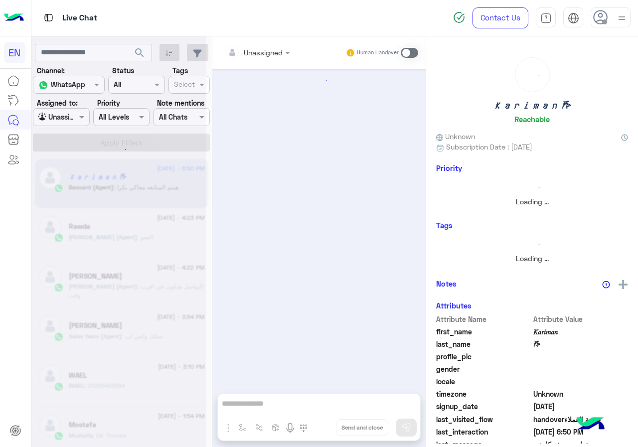
scroll to position [455, 0]
